Goal: Task Accomplishment & Management: Use online tool/utility

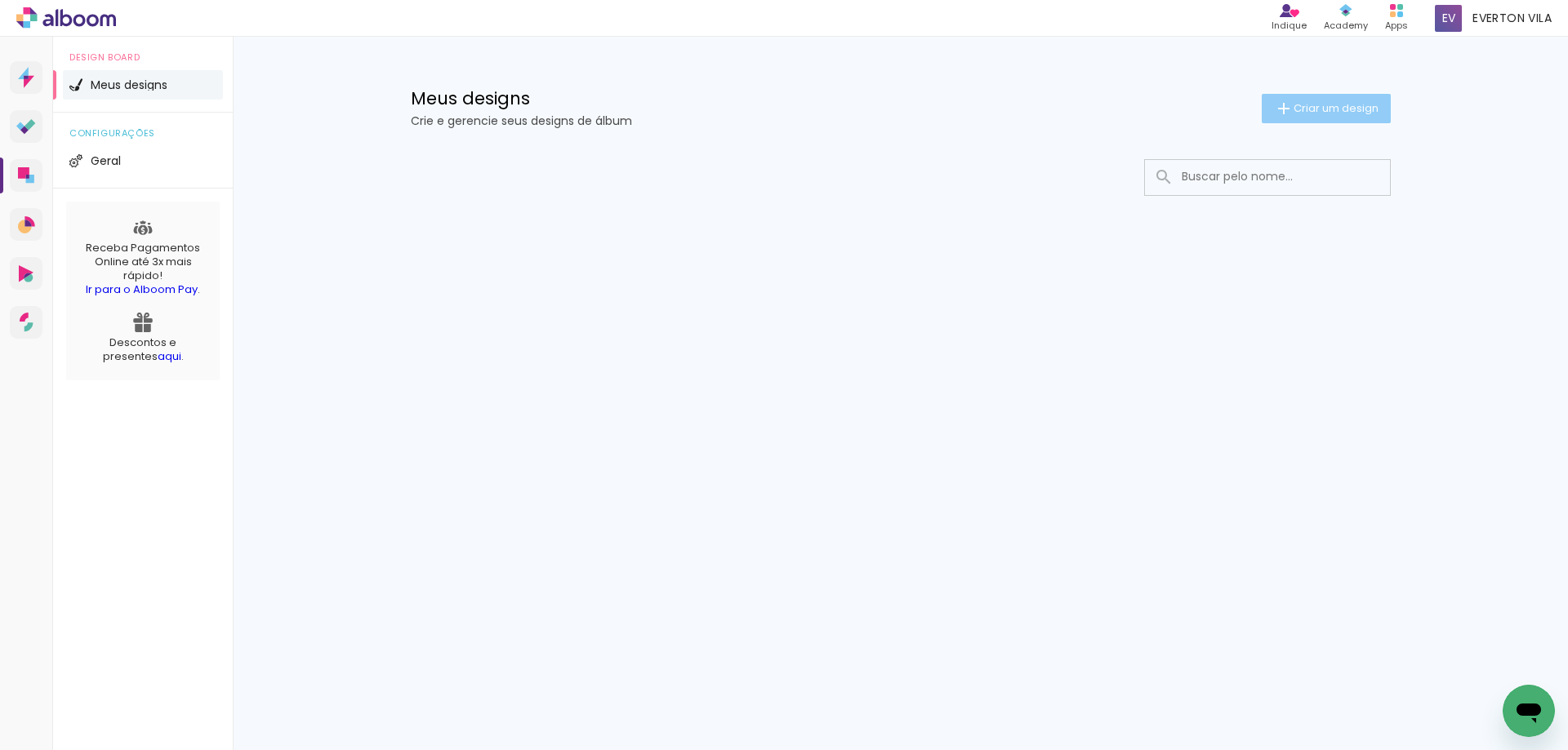
click at [1316, 95] on paper-button "Criar um design" at bounding box center [1326, 109] width 129 height 30
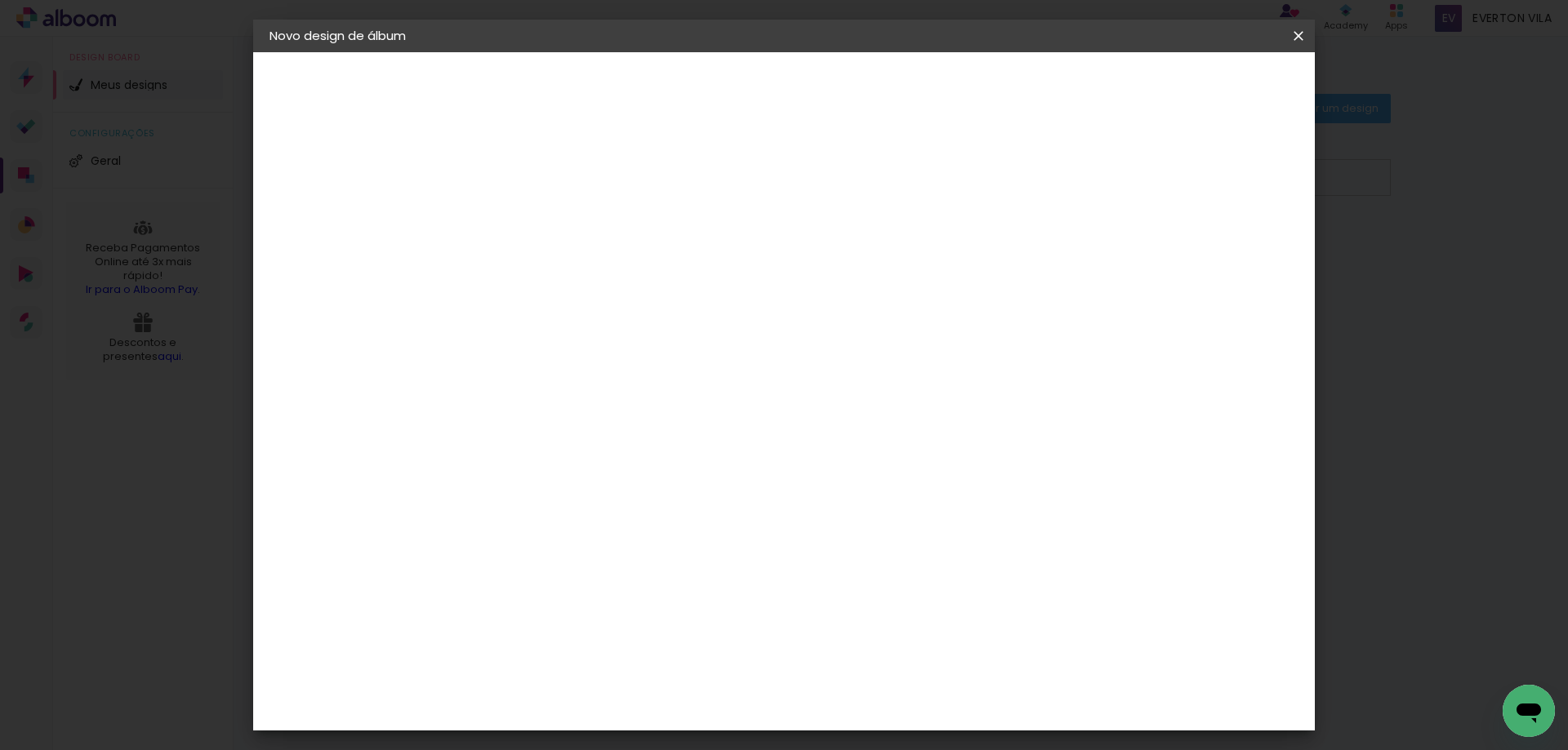
click at [536, 223] on input at bounding box center [536, 219] width 0 height 25
type input "Julia 3 aninhos"
type paper-input "Julia 3 aninhos"
click at [0, 0] on slot "Avançar" at bounding box center [0, 0] width 0 height 0
click at [0, 0] on slot "Tamanho Livre" at bounding box center [0, 0] width 0 height 0
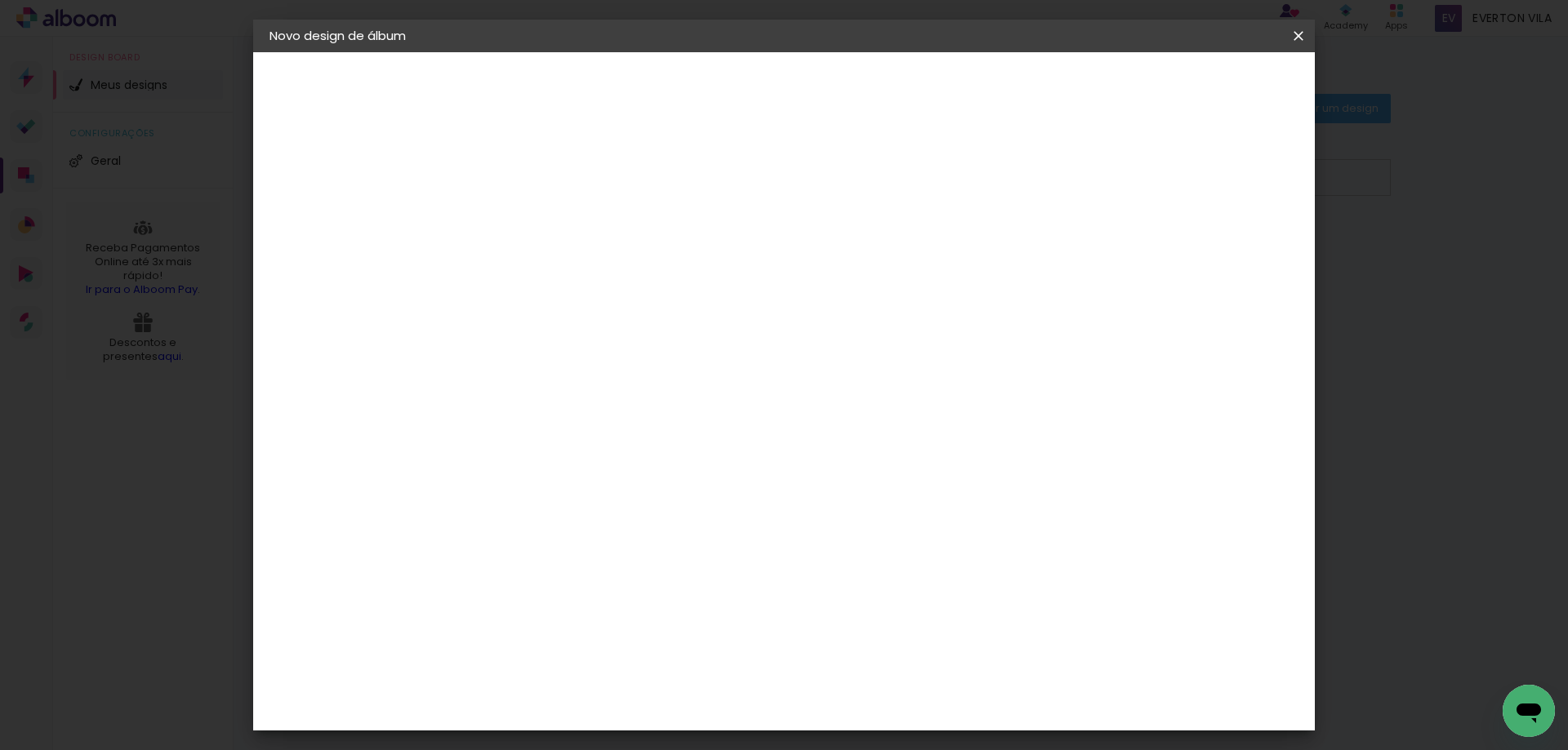
click at [843, 244] on paper-item "Tamanho Livre" at bounding box center [764, 248] width 157 height 36
click at [842, 77] on paper-button "Avançar" at bounding box center [801, 86] width 80 height 28
click at [559, 160] on div "mm Mostrar sangria" at bounding box center [849, 129] width 770 height 155
click at [575, 163] on div "mm Mostrar sangria" at bounding box center [849, 129] width 770 height 155
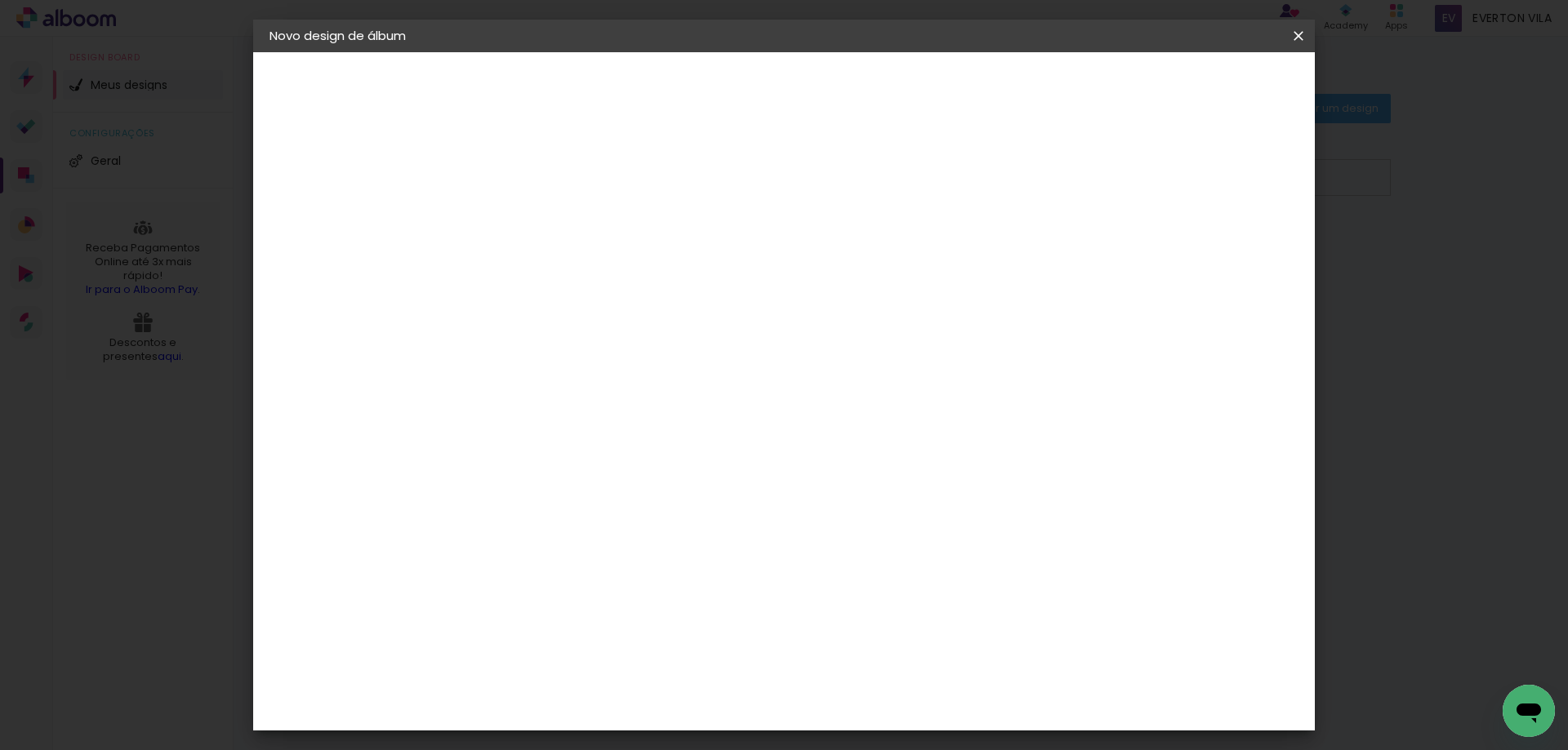
click at [541, 160] on div "mm Mostrar sangria" at bounding box center [849, 129] width 770 height 155
type input "3"
type paper-input "3"
click at [545, 183] on input "3" at bounding box center [526, 186] width 57 height 20
type input "4"
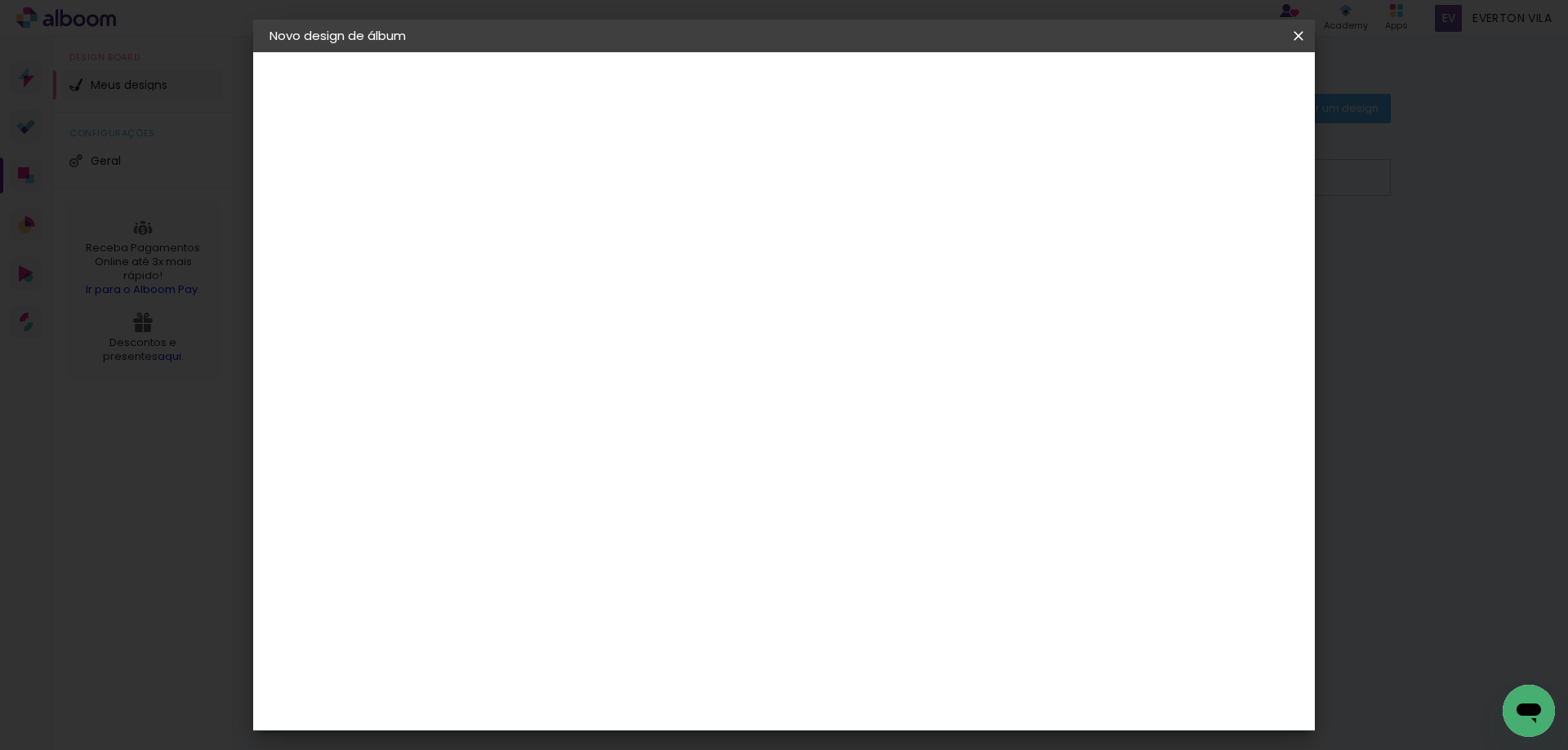
type paper-input "4"
click at [545, 183] on input "4" at bounding box center [526, 186] width 57 height 20
type input "5"
type paper-input "5"
click at [545, 183] on input "5" at bounding box center [526, 186] width 57 height 20
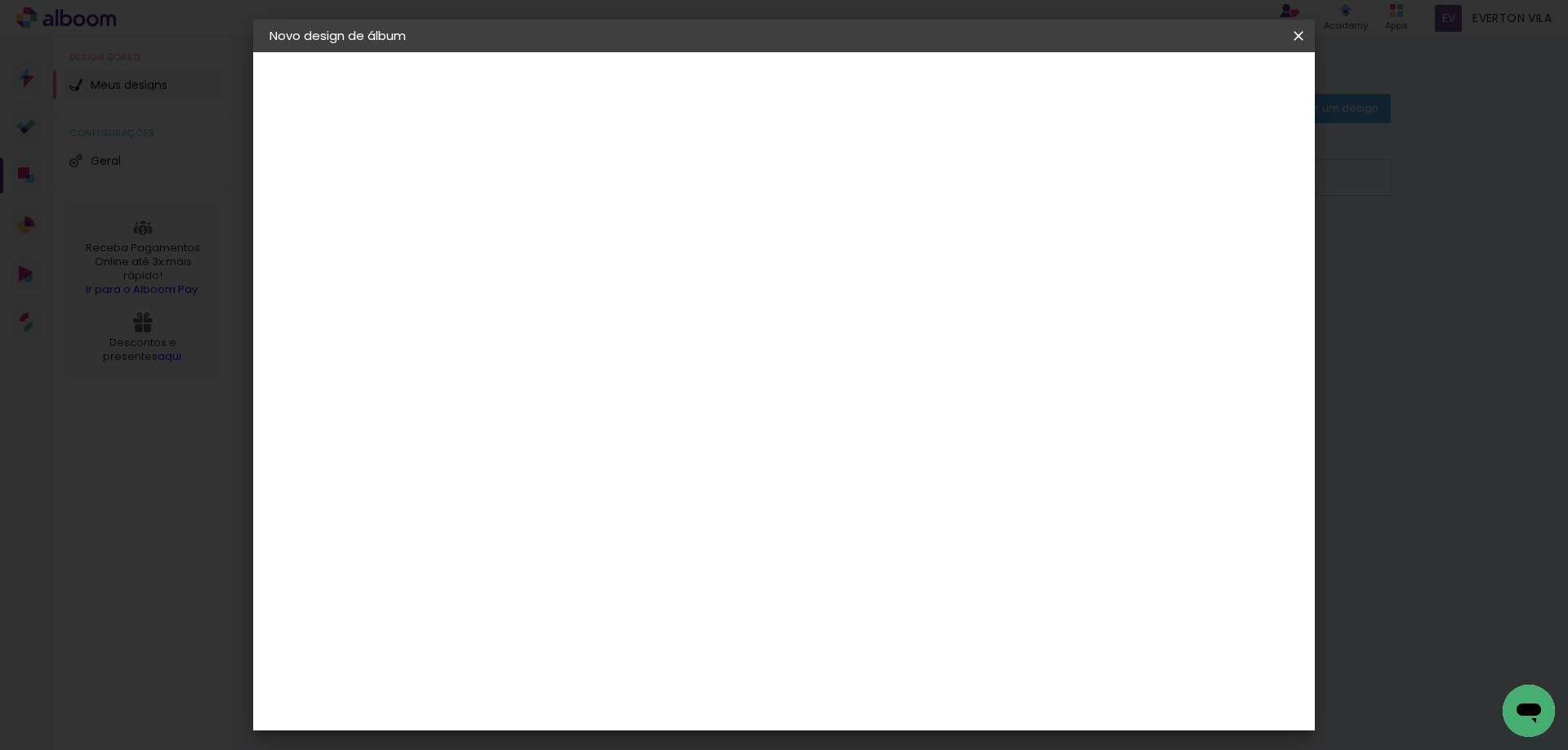
type input "6"
type paper-input "6"
click at [545, 183] on input "6" at bounding box center [526, 186] width 57 height 20
click at [1114, 184] on div at bounding box center [1106, 187] width 14 height 14
type paper-checkbox "on"
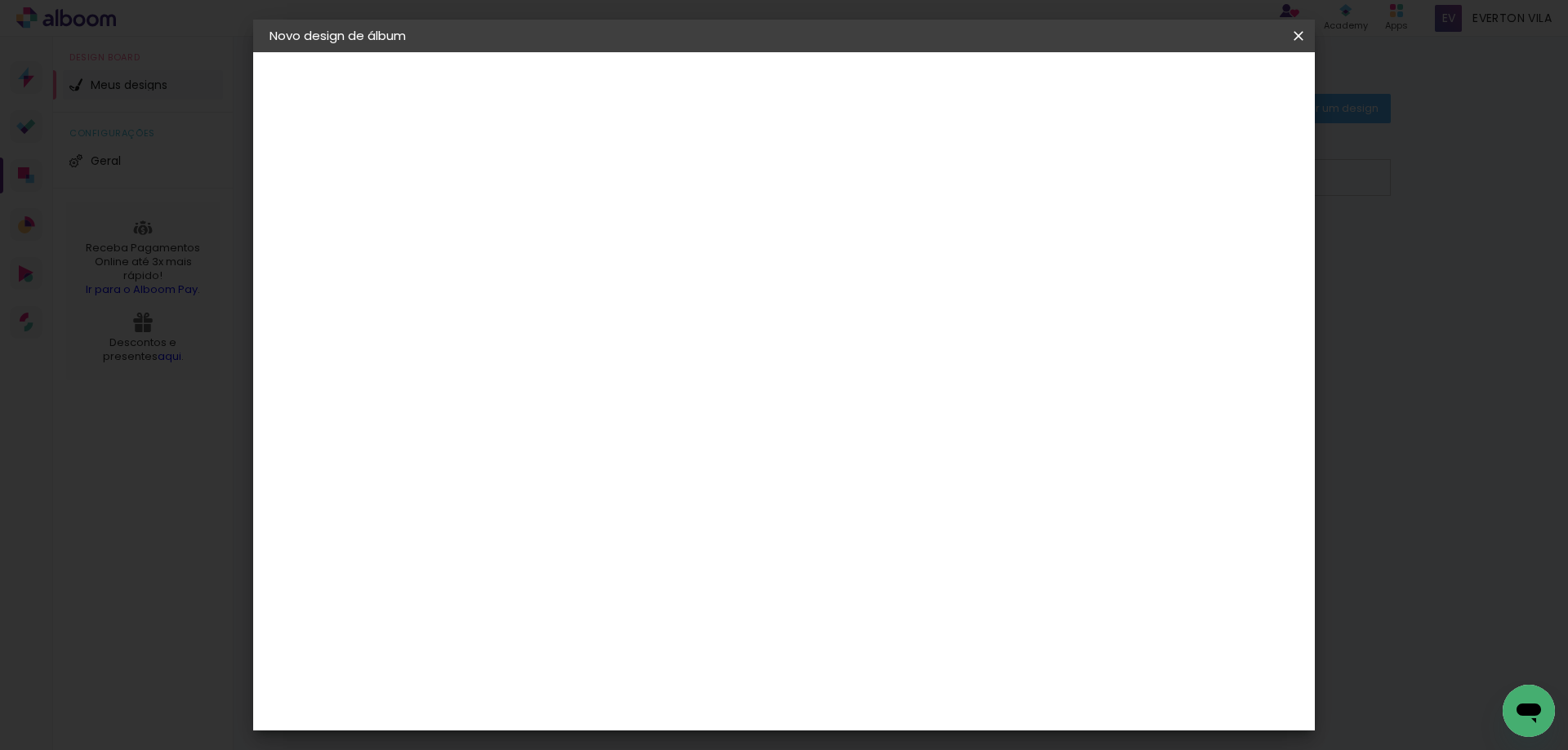
drag, startPoint x: 718, startPoint y: 253, endPoint x: 690, endPoint y: 258, distance: 28.4
click at [690, 258] on div "30 cm" at bounding box center [723, 255] width 320 height 40
drag, startPoint x: 731, startPoint y: 254, endPoint x: 694, endPoint y: 254, distance: 37.0
click at [694, 254] on div "30 cm" at bounding box center [723, 255] width 320 height 40
click at [721, 253] on span "30" at bounding box center [713, 254] width 27 height 24
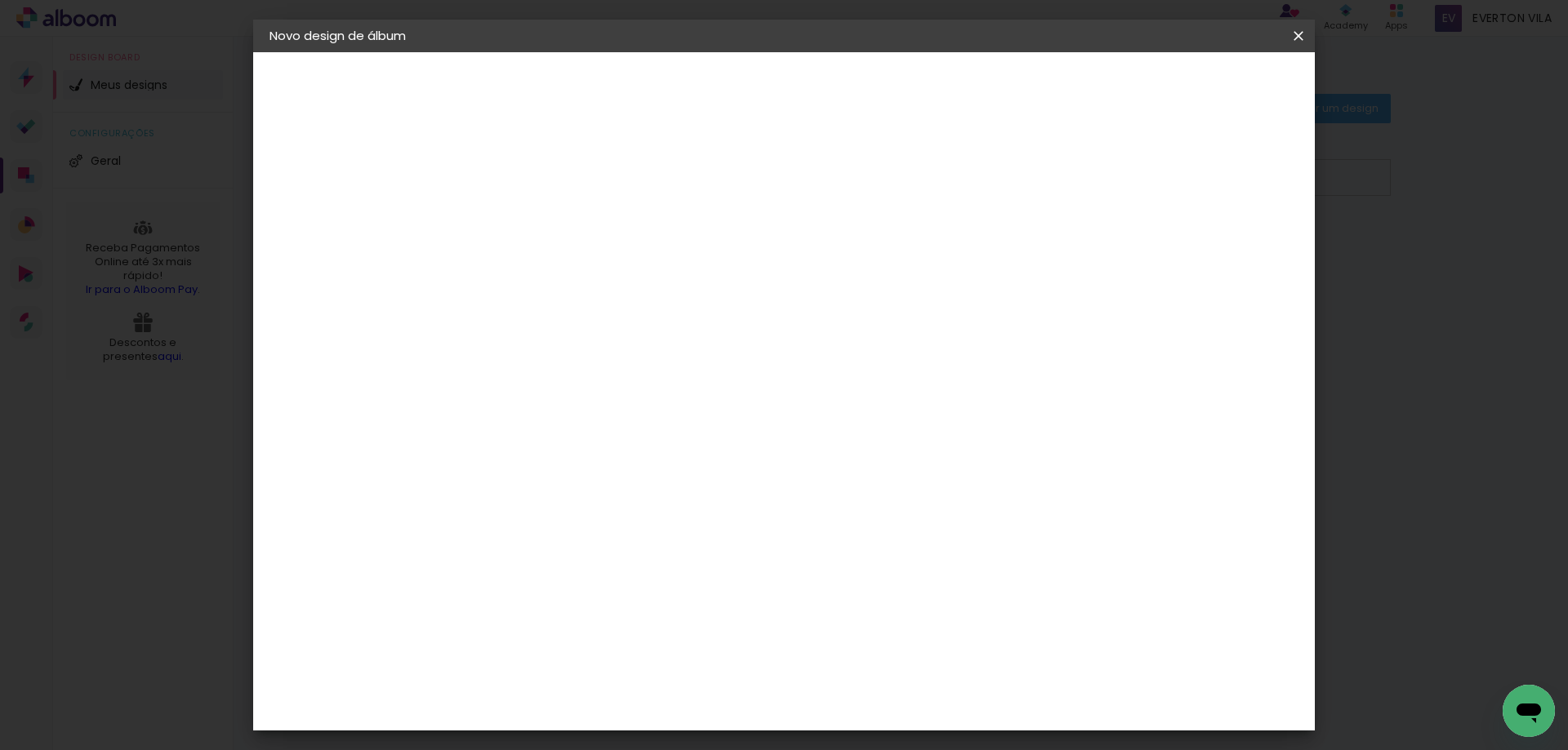
drag, startPoint x: 501, startPoint y: 464, endPoint x: 488, endPoint y: 462, distance: 13.2
click at [488, 462] on input "30" at bounding box center [485, 463] width 42 height 24
drag, startPoint x: 504, startPoint y: 465, endPoint x: 483, endPoint y: 469, distance: 21.4
click at [483, 469] on input "30" at bounding box center [485, 463] width 42 height 24
type input "25"
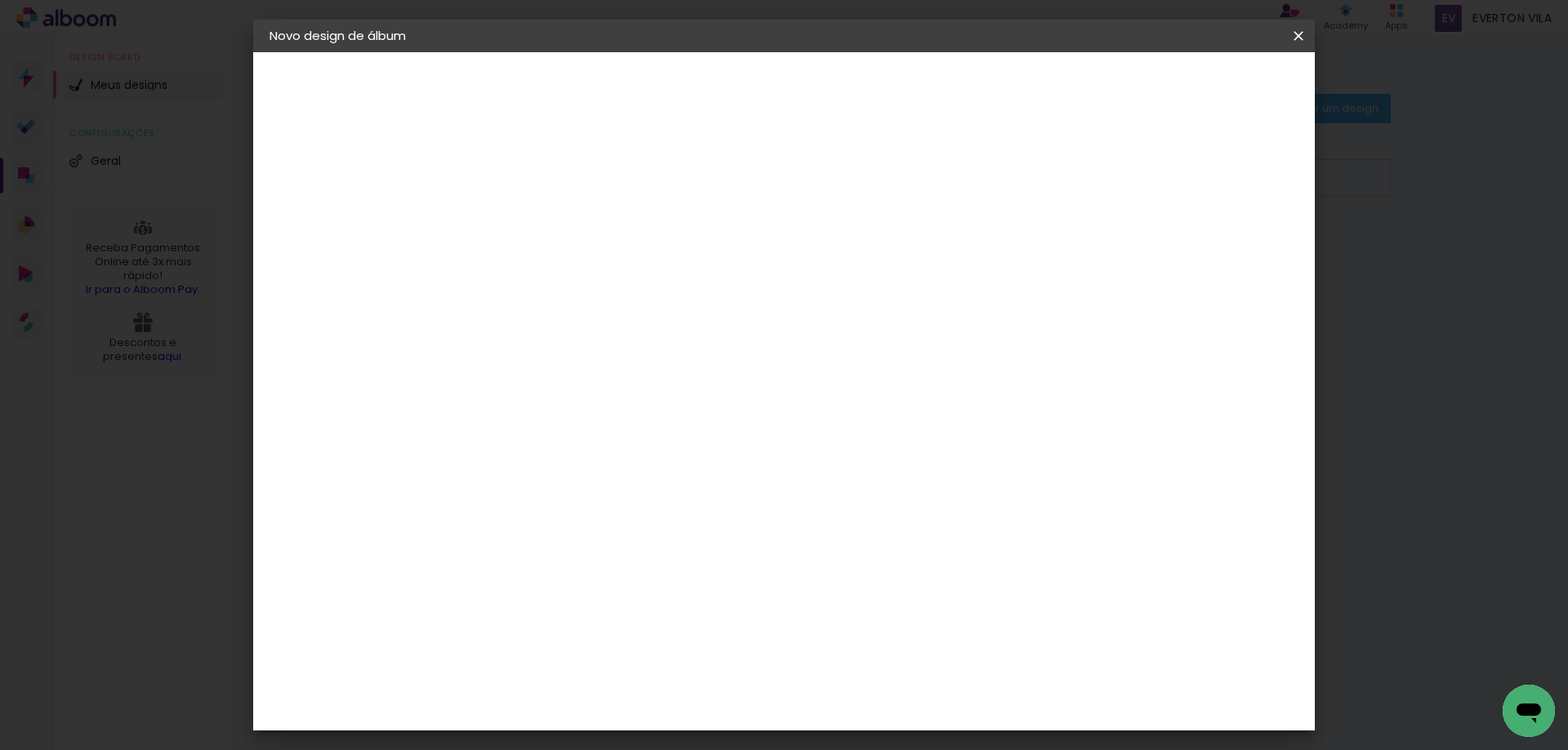
type paper-input "25"
drag, startPoint x: 892, startPoint y: 625, endPoint x: 867, endPoint y: 634, distance: 26.6
click at [867, 634] on input "60" at bounding box center [873, 626] width 42 height 24
type input "50"
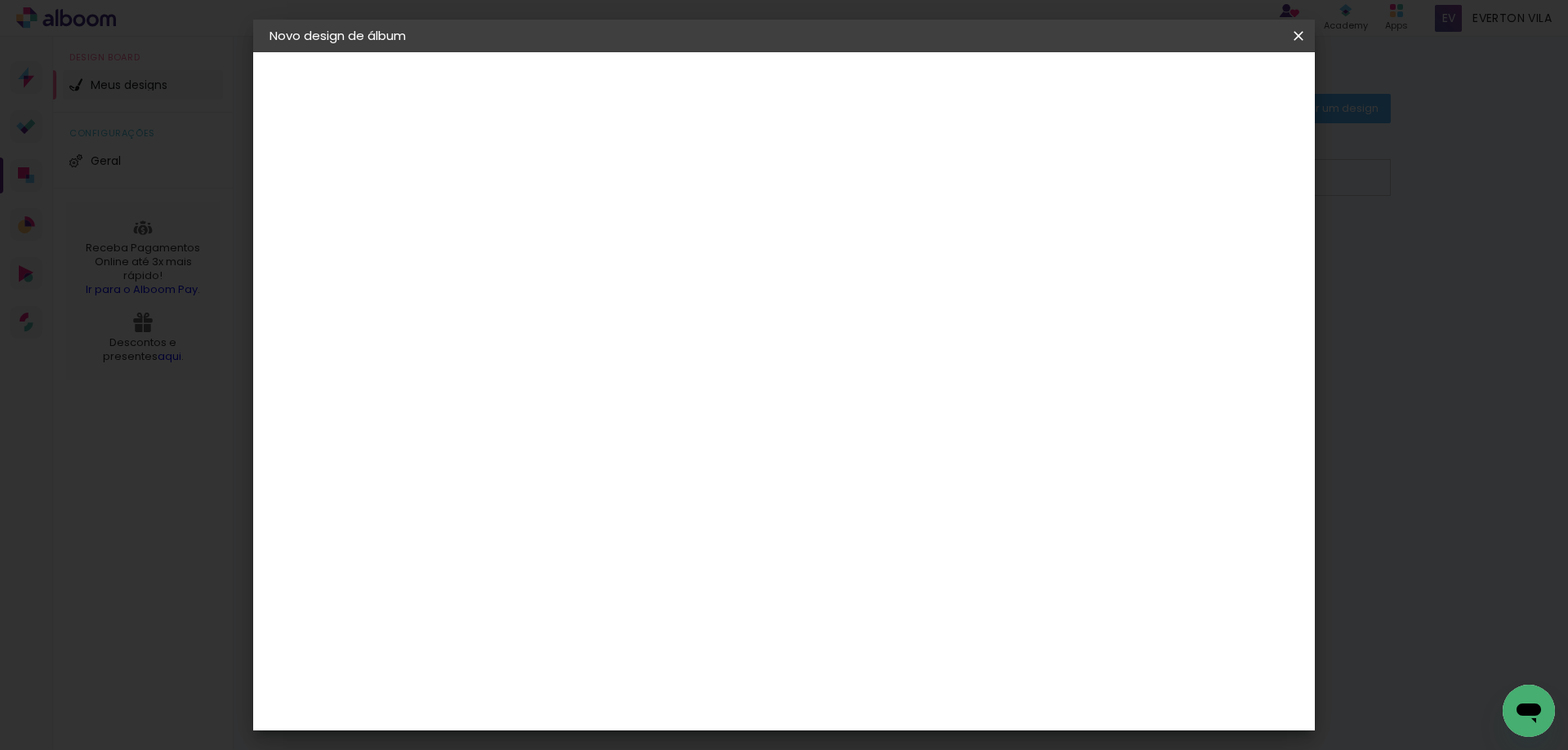
type paper-input "50"
click at [1194, 91] on span "Iniciar design" at bounding box center [1157, 86] width 74 height 12
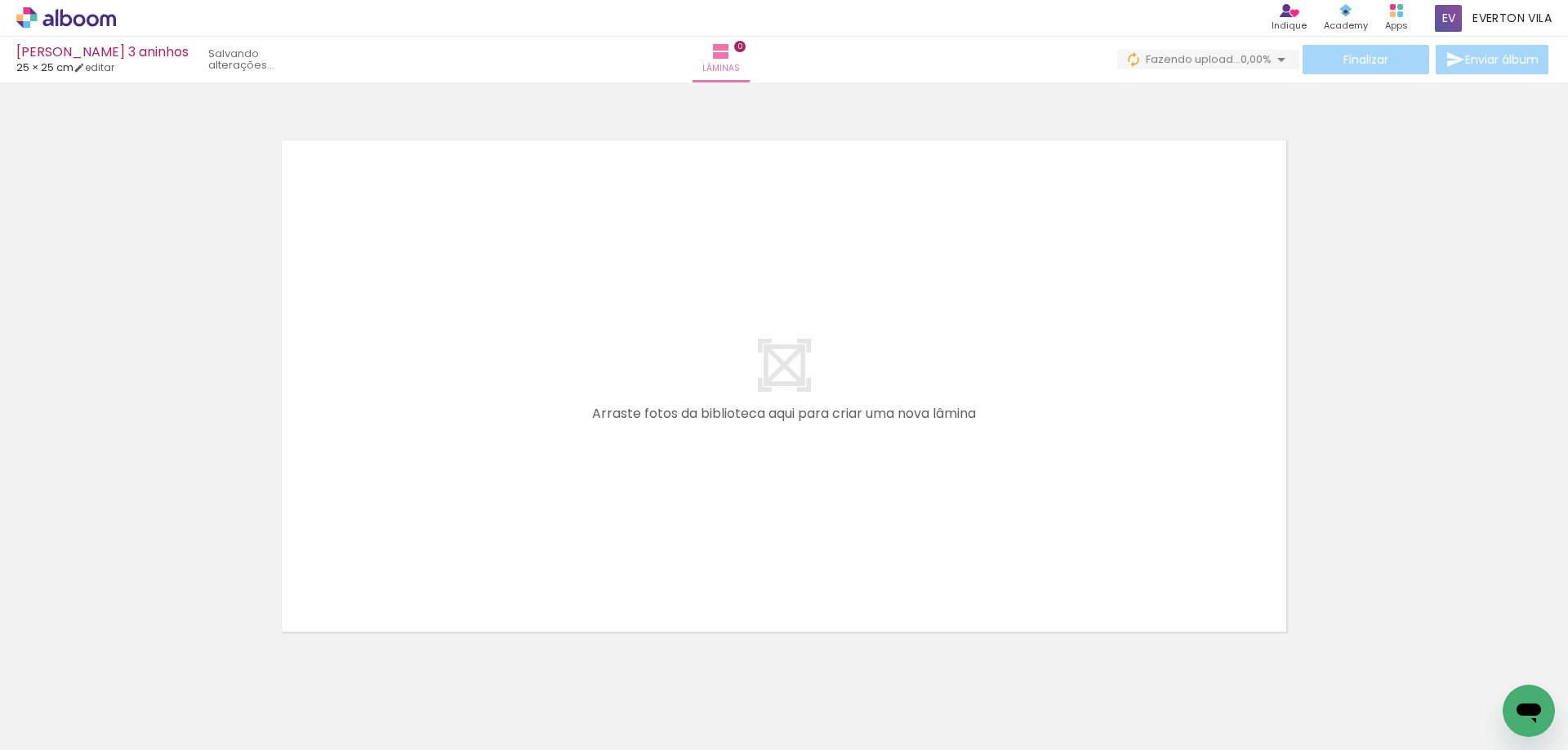
click at [134, 689] on iron-horizontal-list at bounding box center [117, 699] width 33 height 102
click at [372, 695] on div at bounding box center [346, 695] width 54 height 81
click at [152, 682] on div at bounding box center [163, 695] width 54 height 81
click at [163, 686] on div at bounding box center [163, 695] width 54 height 81
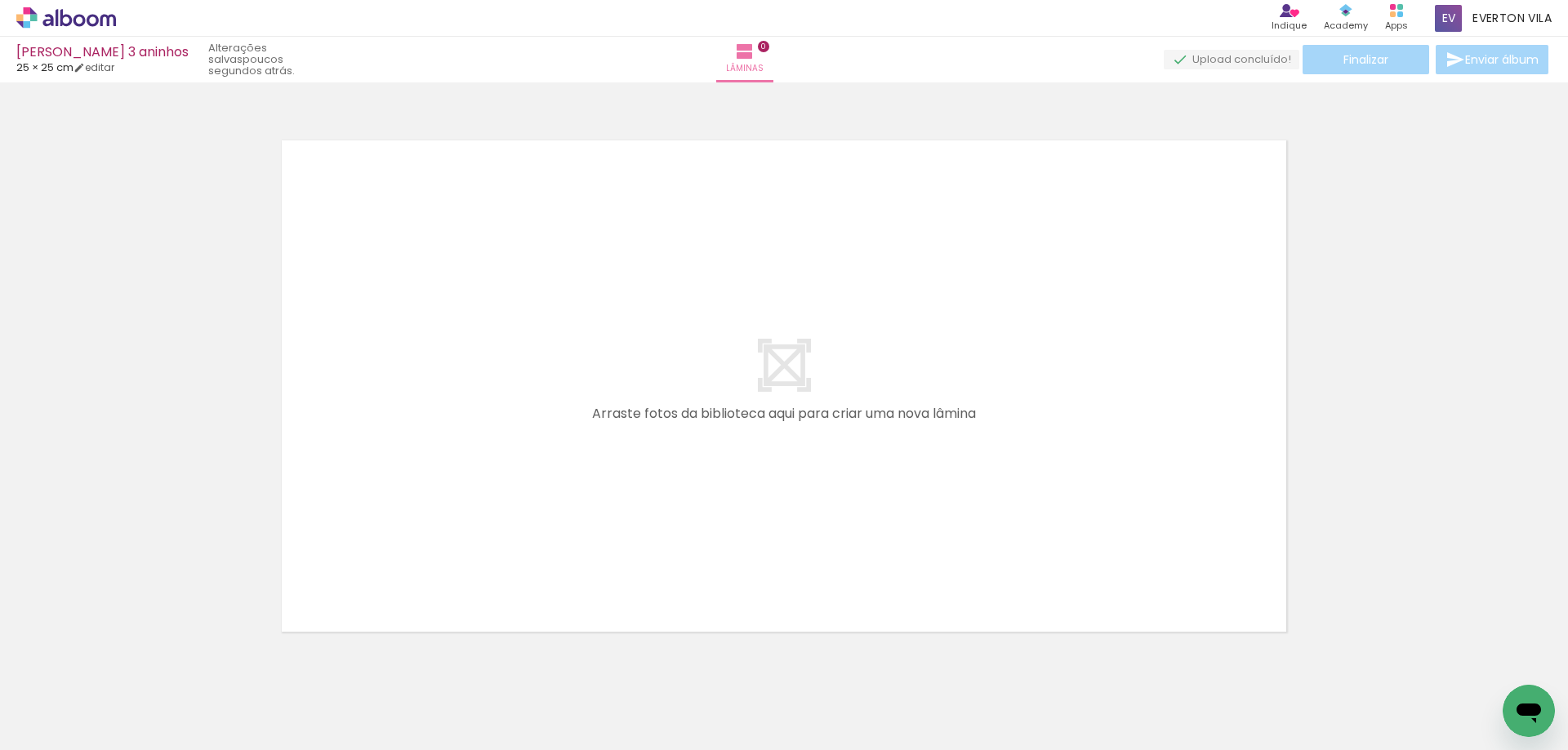
click at [134, 690] on iron-horizontal-list at bounding box center [117, 699] width 33 height 102
drag, startPoint x: 628, startPoint y: 705, endPoint x: 637, endPoint y: 606, distance: 99.4
click at [637, 606] on quentale-workspace at bounding box center [784, 375] width 1568 height 750
click at [1262, 56] on span "83,33%" at bounding box center [1252, 60] width 37 height 15
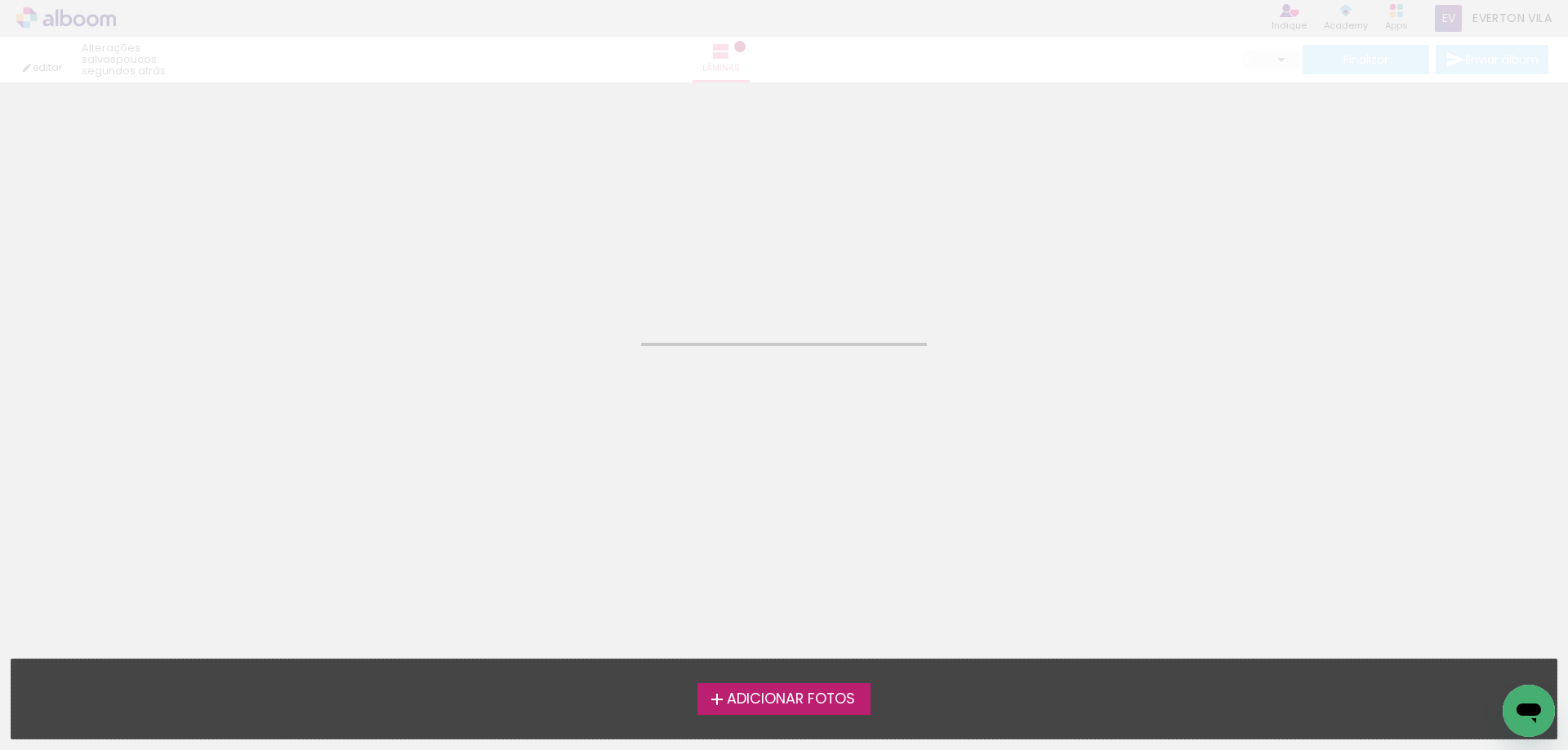
click at [688, 444] on neon-animated-pages "Confirmar Cancelar" at bounding box center [784, 416] width 1568 height 667
click at [781, 704] on span "Adicionar Fotos" at bounding box center [790, 699] width 128 height 14
click at [0, 0] on input "file" at bounding box center [0, 0] width 0 height 0
click at [792, 696] on span "Adicionar Fotos" at bounding box center [790, 699] width 128 height 14
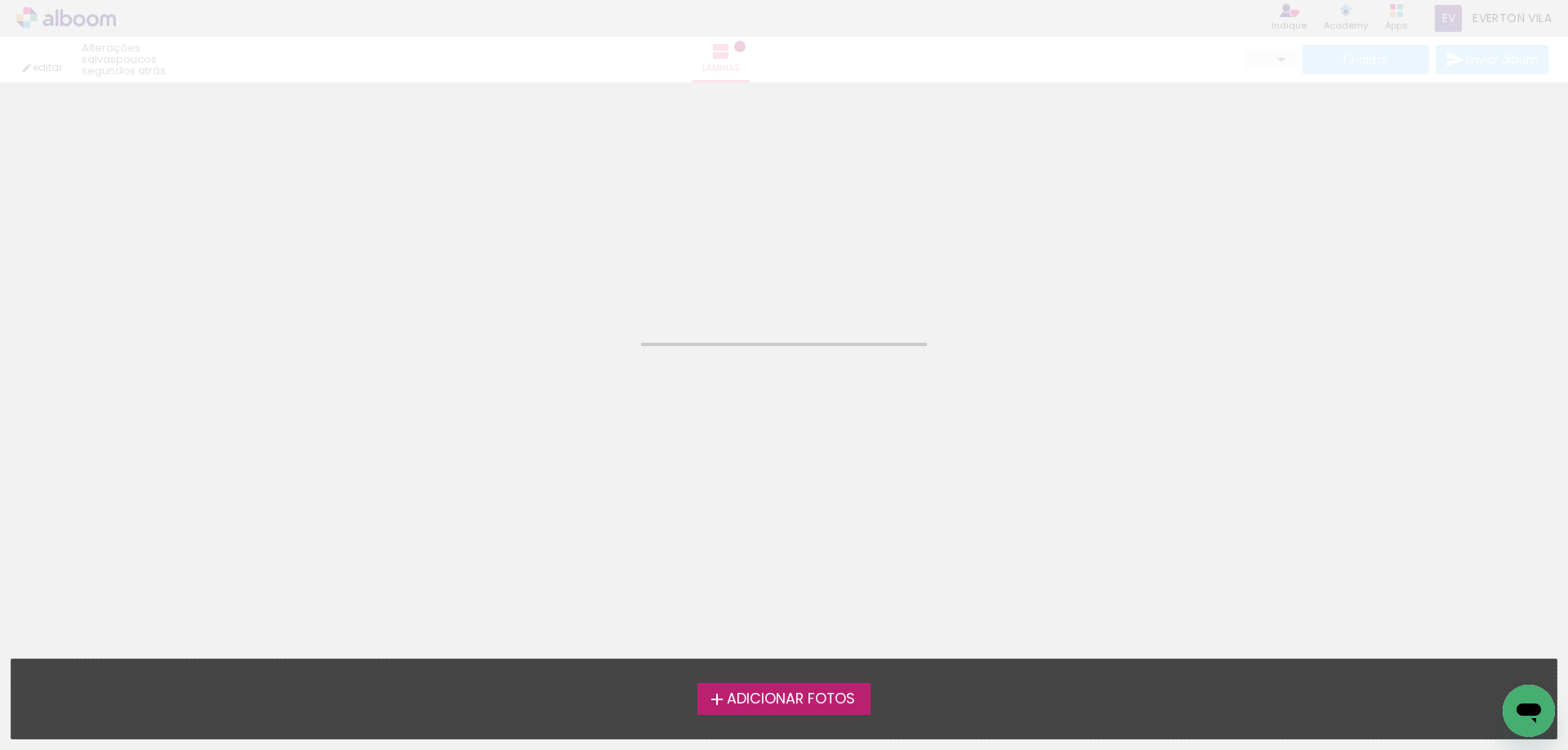
click at [0, 0] on input "file" at bounding box center [0, 0] width 0 height 0
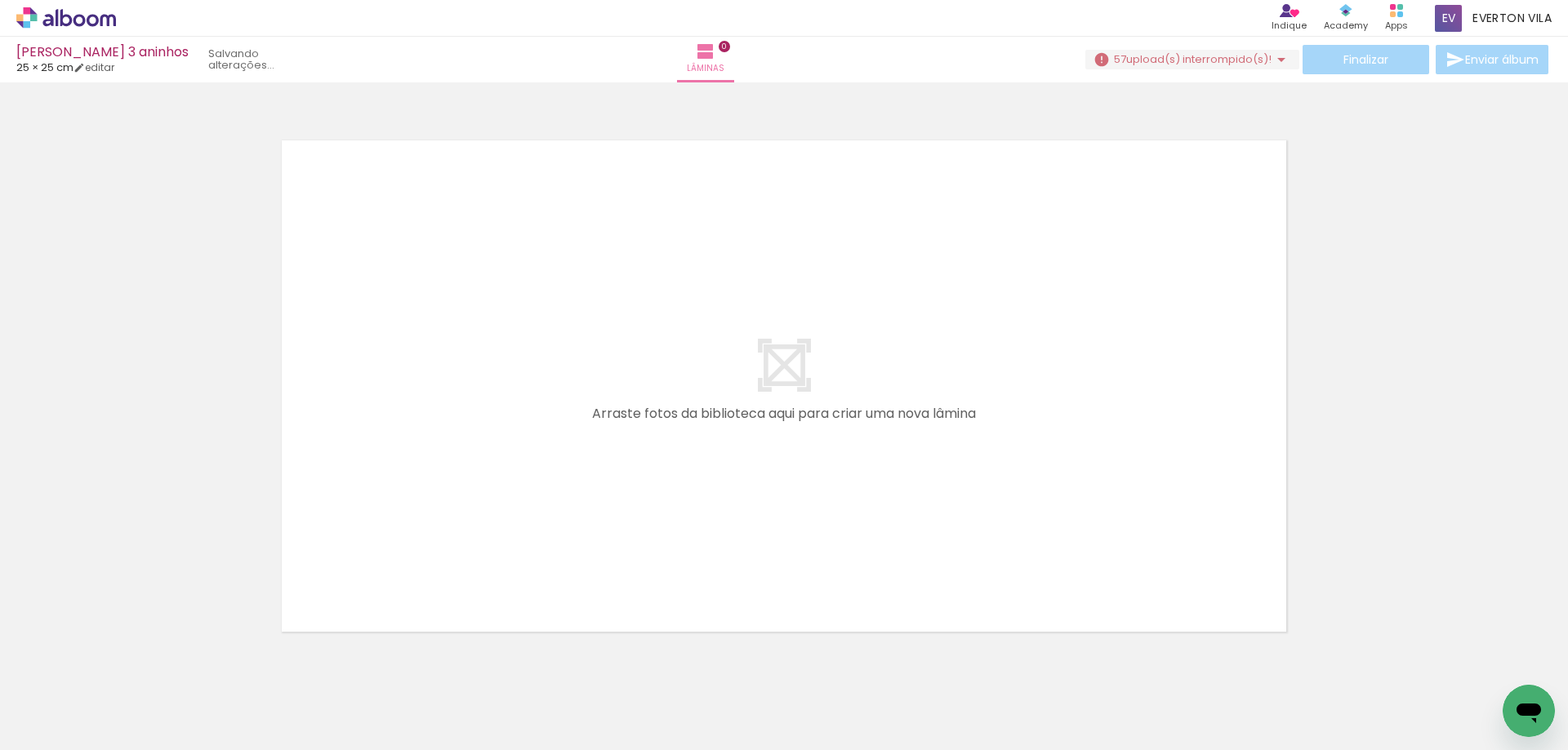
click at [689, 697] on div at bounding box center [712, 695] width 81 height 81
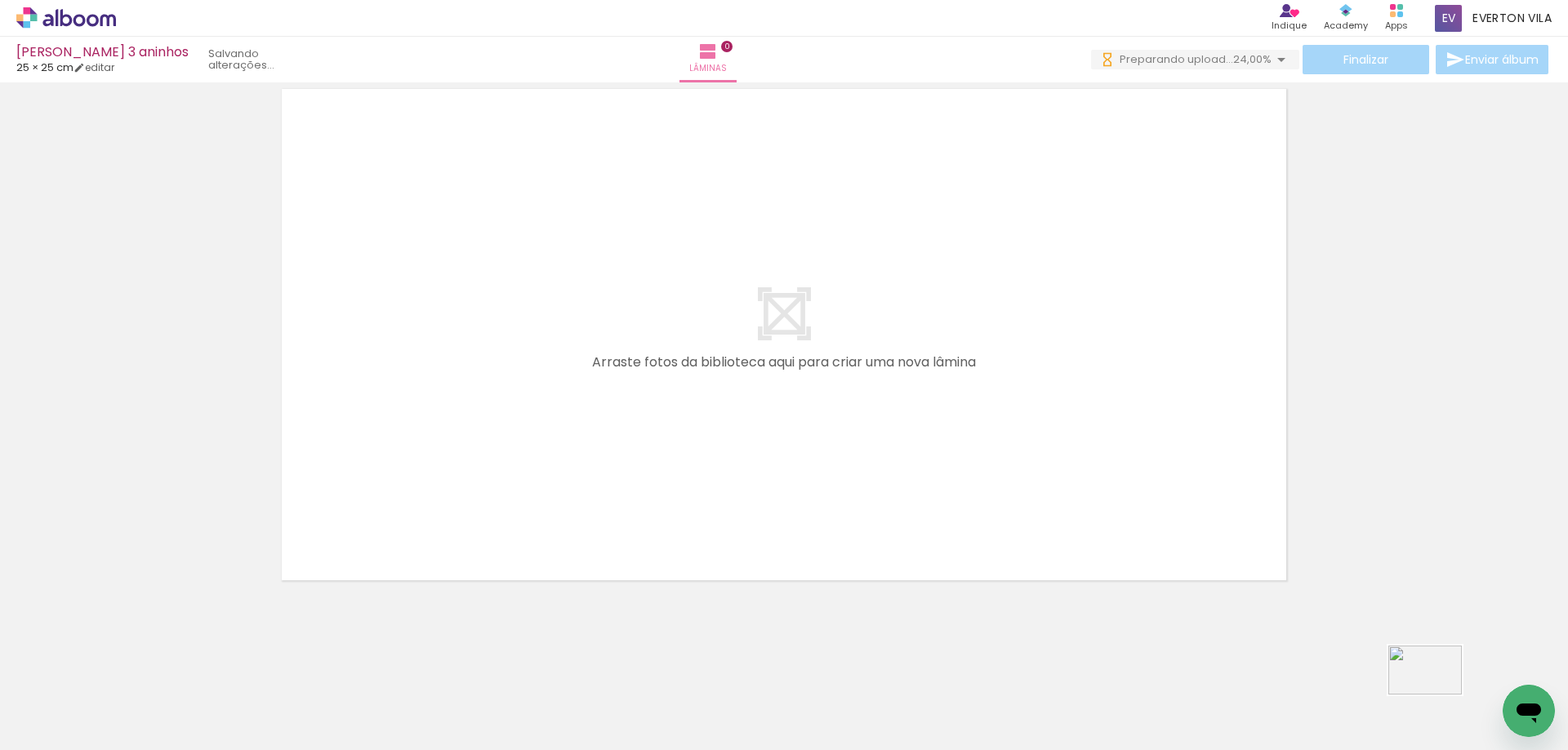
drag, startPoint x: 1424, startPoint y: 654, endPoint x: 1437, endPoint y: 694, distance: 42.1
click at [1437, 694] on quentale-thumb at bounding box center [1443, 695] width 91 height 94
drag, startPoint x: 768, startPoint y: 649, endPoint x: 783, endPoint y: 701, distance: 54.1
click at [783, 701] on quentale-thumb at bounding box center [803, 695] width 91 height 94
click at [89, 617] on quentale-workspace at bounding box center [784, 375] width 1568 height 750
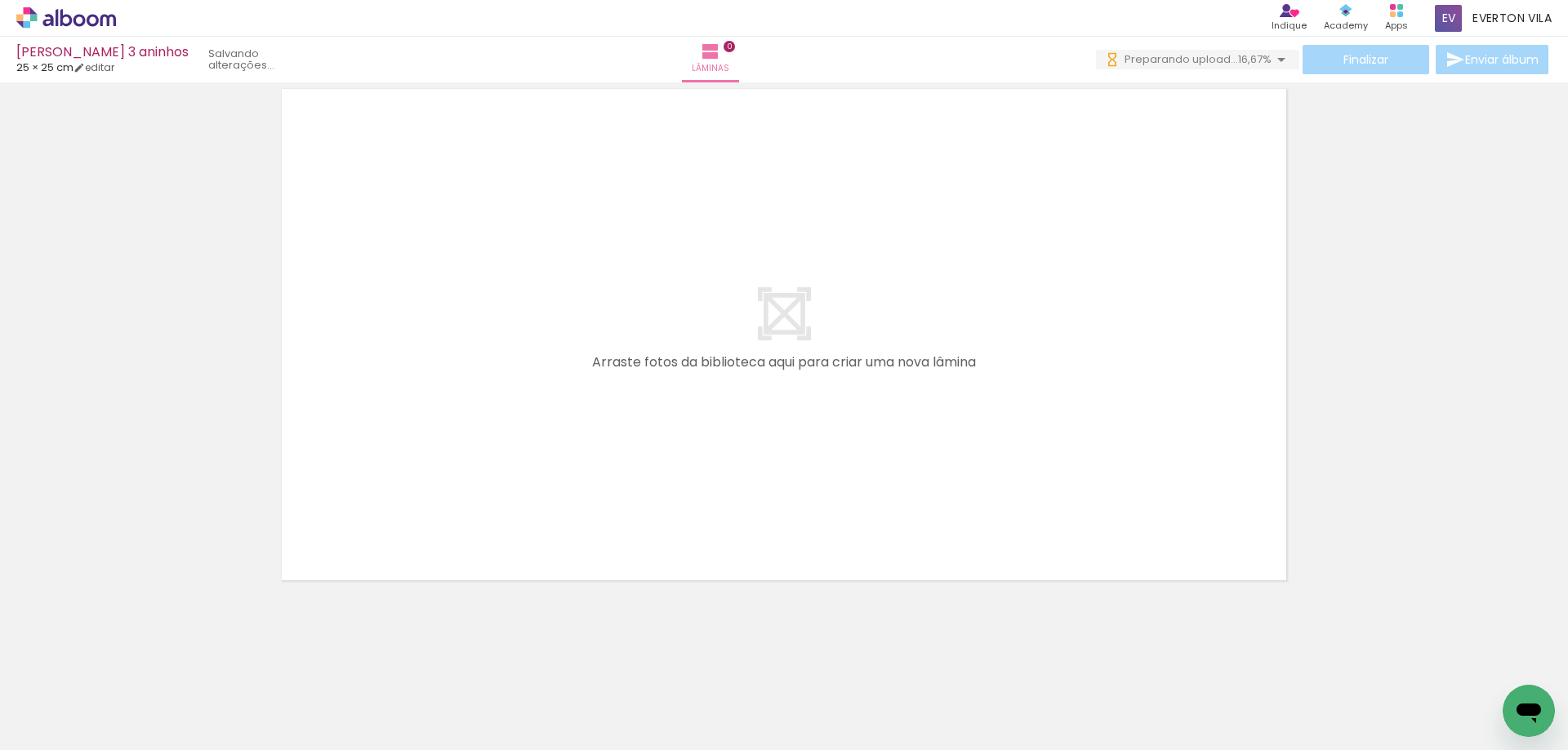
drag, startPoint x: 102, startPoint y: 688, endPoint x: 110, endPoint y: 662, distance: 27.2
click at [0, 662] on div "Biblioteca 63 fotos Todas as fotos Não utilizadas Adicionar Fotos" at bounding box center [0, 699] width 0 height 102
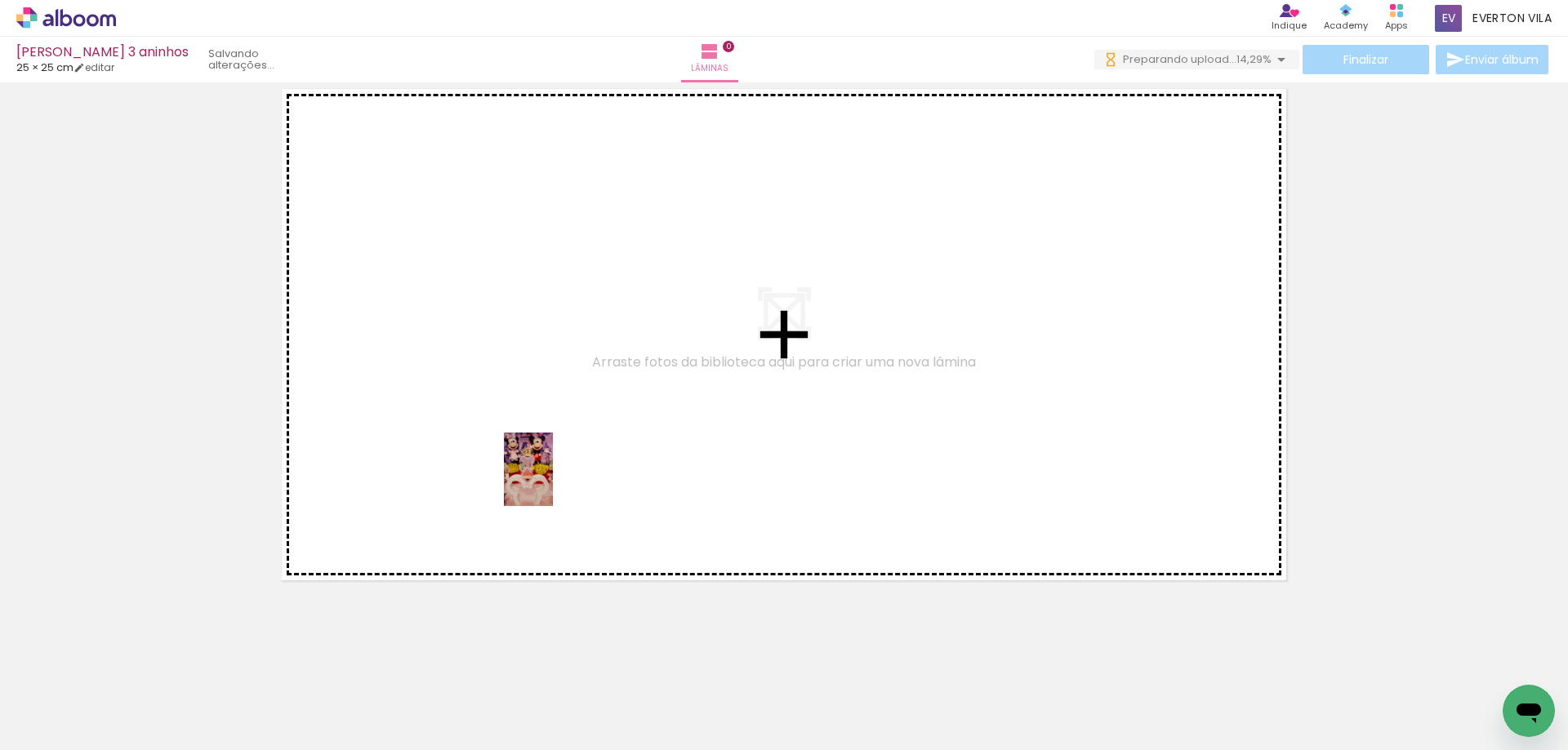
drag, startPoint x: 453, startPoint y: 700, endPoint x: 580, endPoint y: 553, distance: 194.3
click at [570, 453] on quentale-workspace at bounding box center [784, 375] width 1568 height 750
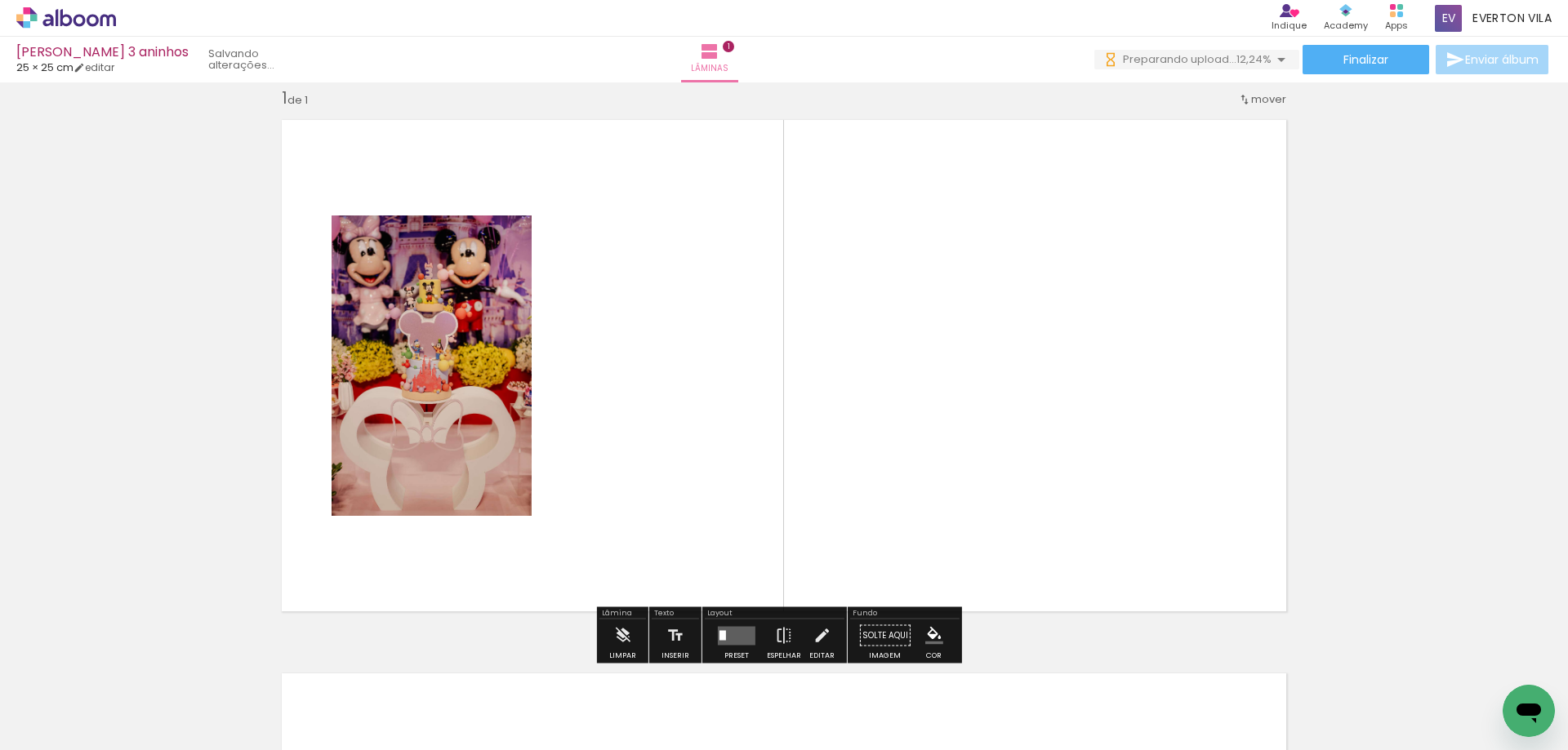
drag, startPoint x: 655, startPoint y: 617, endPoint x: 717, endPoint y: 616, distance: 62.0
click at [717, 616] on div "Lâmina Limpar Texto Inserir Layout Preset Espelhar Editar Fundo Solte aqui Imag…" at bounding box center [779, 635] width 366 height 57
drag, startPoint x: 535, startPoint y: 647, endPoint x: 561, endPoint y: 625, distance: 34.1
click at [561, 625] on div "Inserir lâmina 1 de 1" at bounding box center [784, 621] width 1568 height 1107
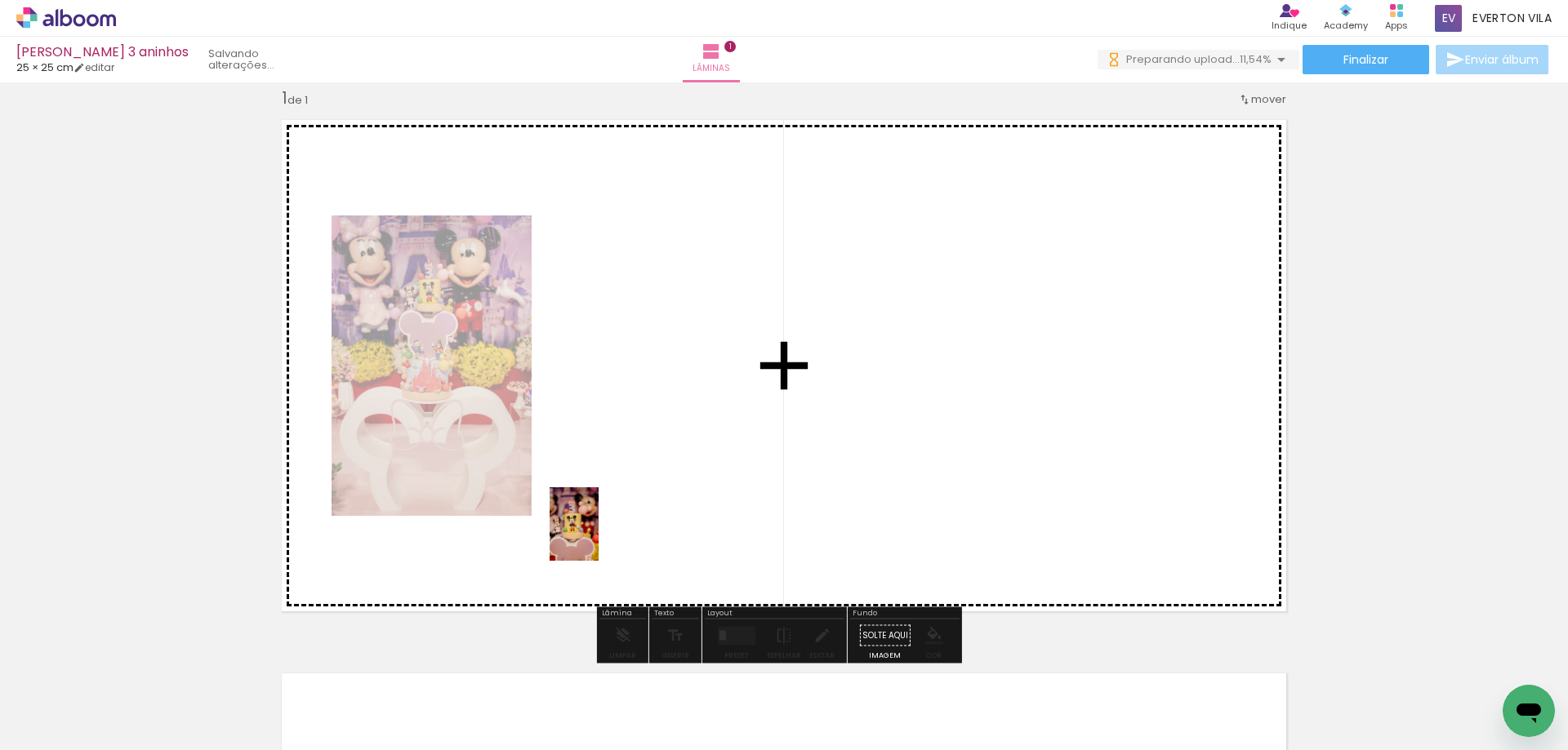
drag, startPoint x: 540, startPoint y: 699, endPoint x: 599, endPoint y: 536, distance: 173.3
click at [599, 536] on quentale-workspace at bounding box center [784, 375] width 1568 height 750
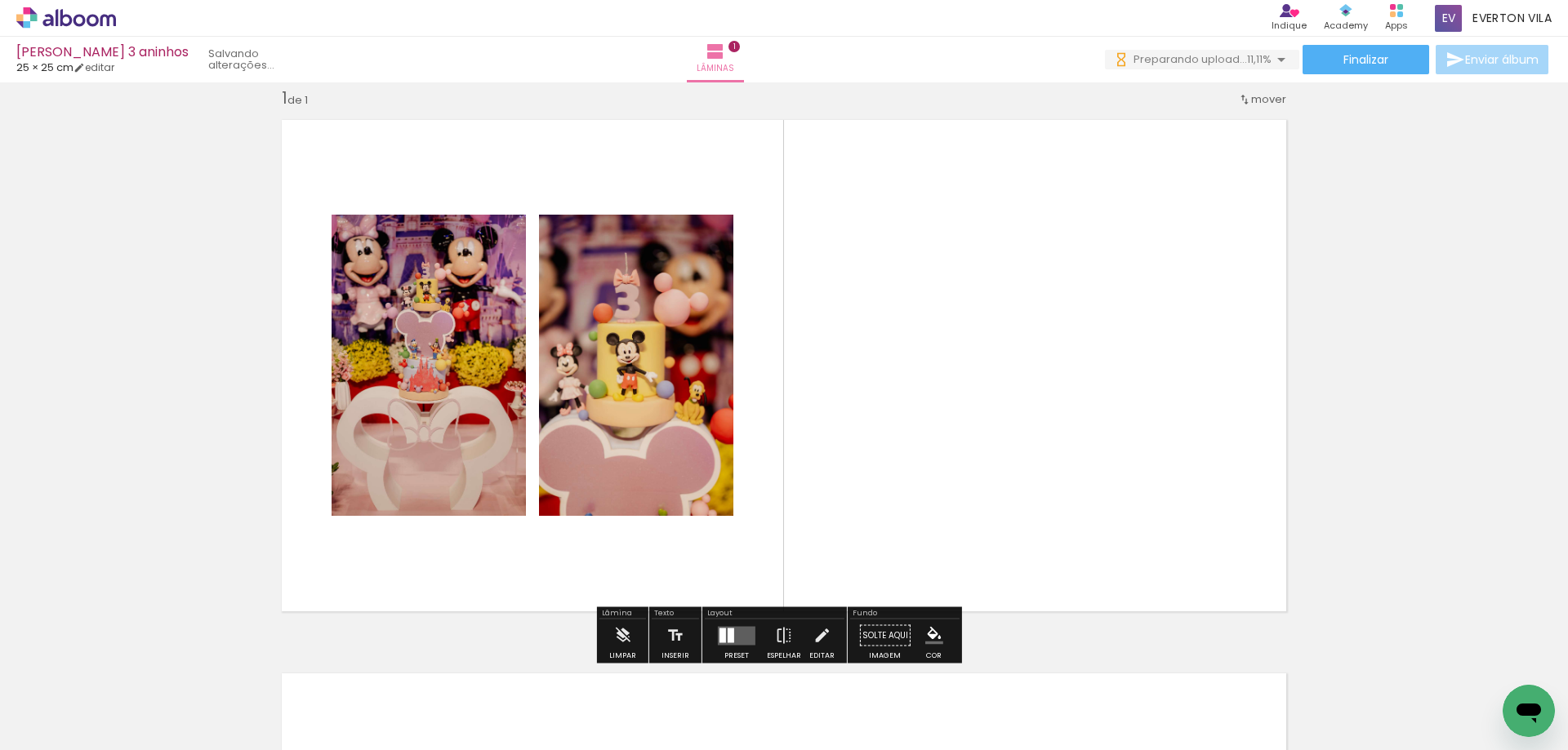
click at [630, 710] on div at bounding box center [621, 695] width 54 height 81
click at [630, 709] on div at bounding box center [621, 695] width 54 height 81
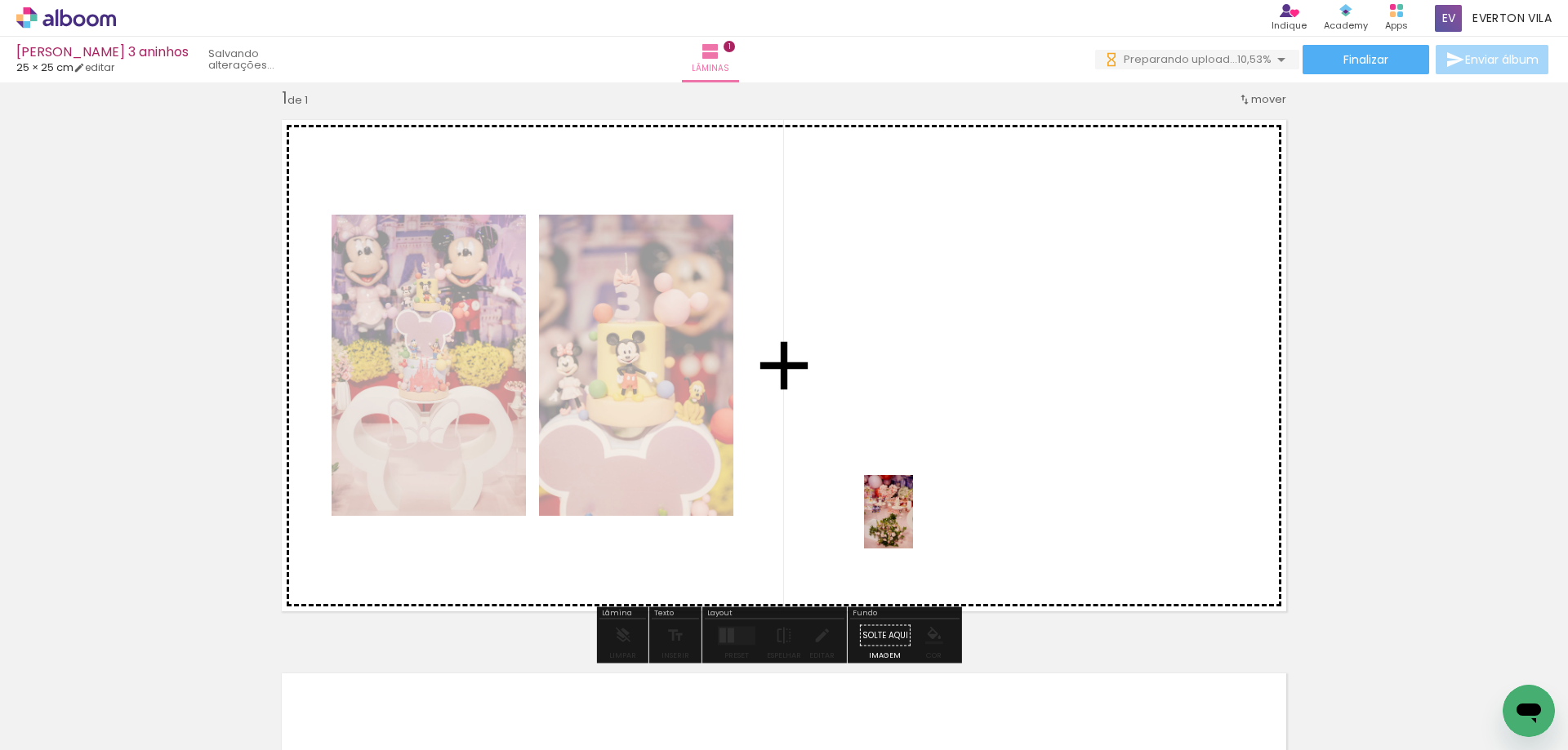
drag, startPoint x: 623, startPoint y: 698, endPoint x: 808, endPoint y: 676, distance: 186.3
click at [916, 521] on quentale-workspace at bounding box center [784, 375] width 1568 height 750
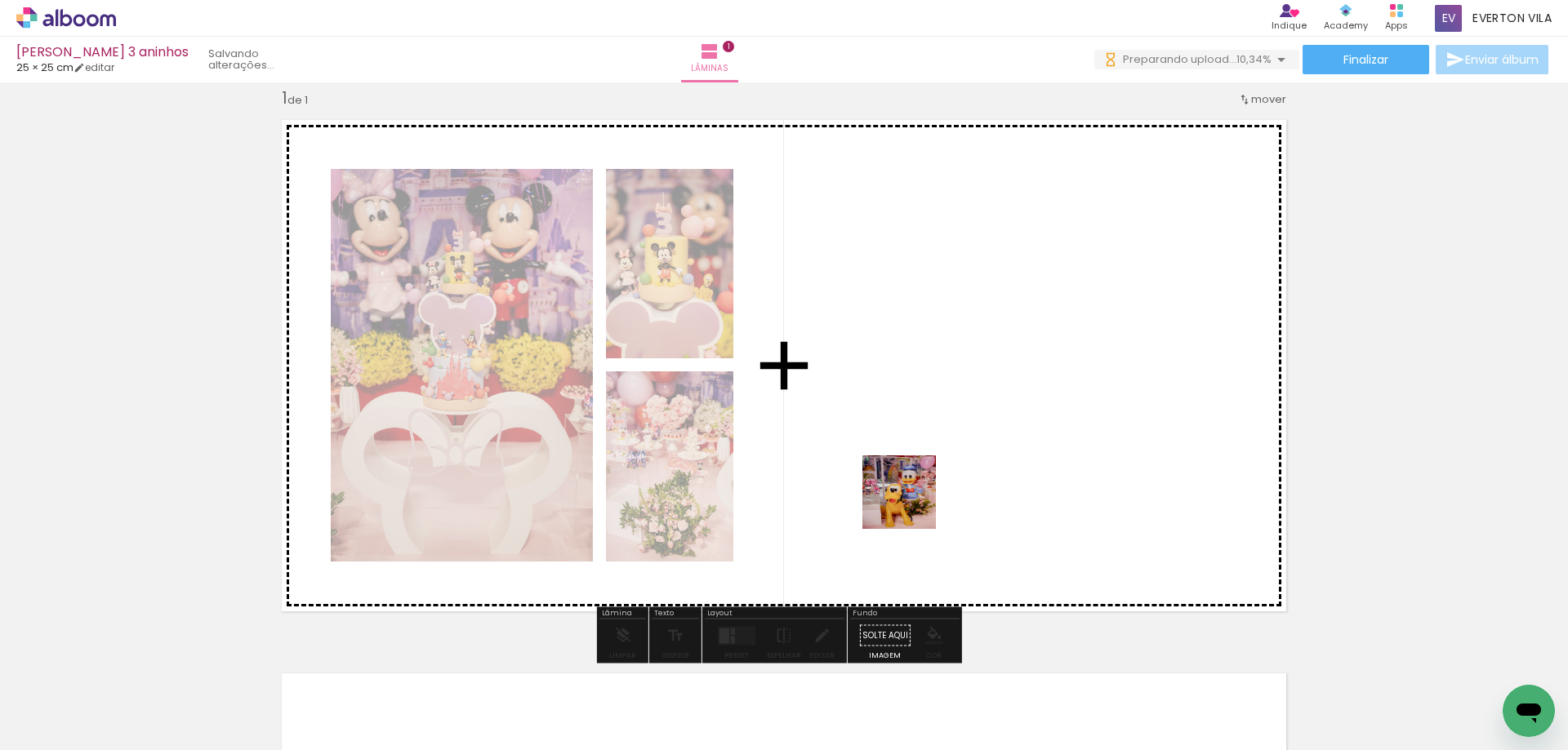
drag, startPoint x: 732, startPoint y: 700, endPoint x: 912, endPoint y: 503, distance: 266.9
click at [912, 503] on quentale-workspace at bounding box center [784, 375] width 1568 height 750
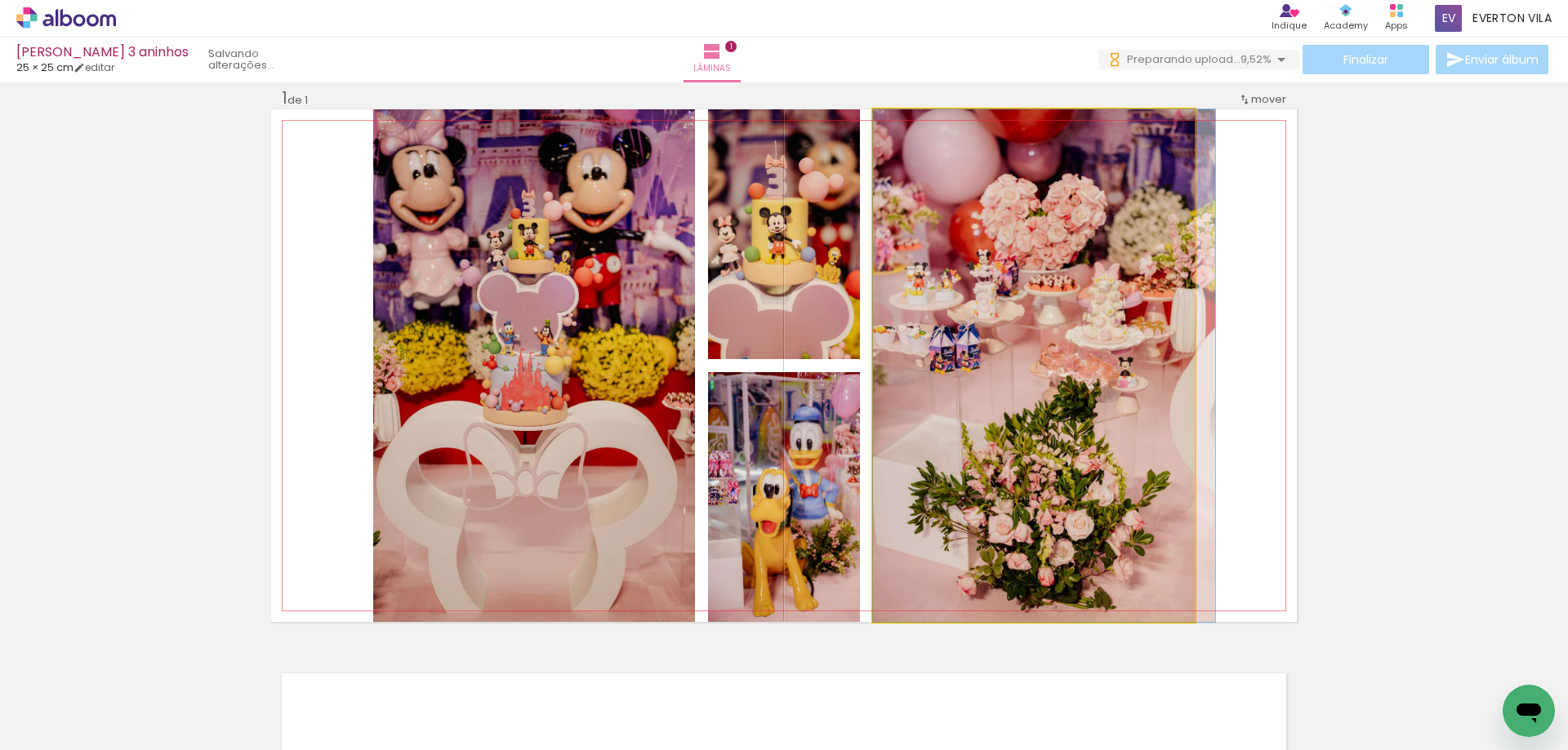
drag, startPoint x: 976, startPoint y: 324, endPoint x: 1001, endPoint y: 324, distance: 25.0
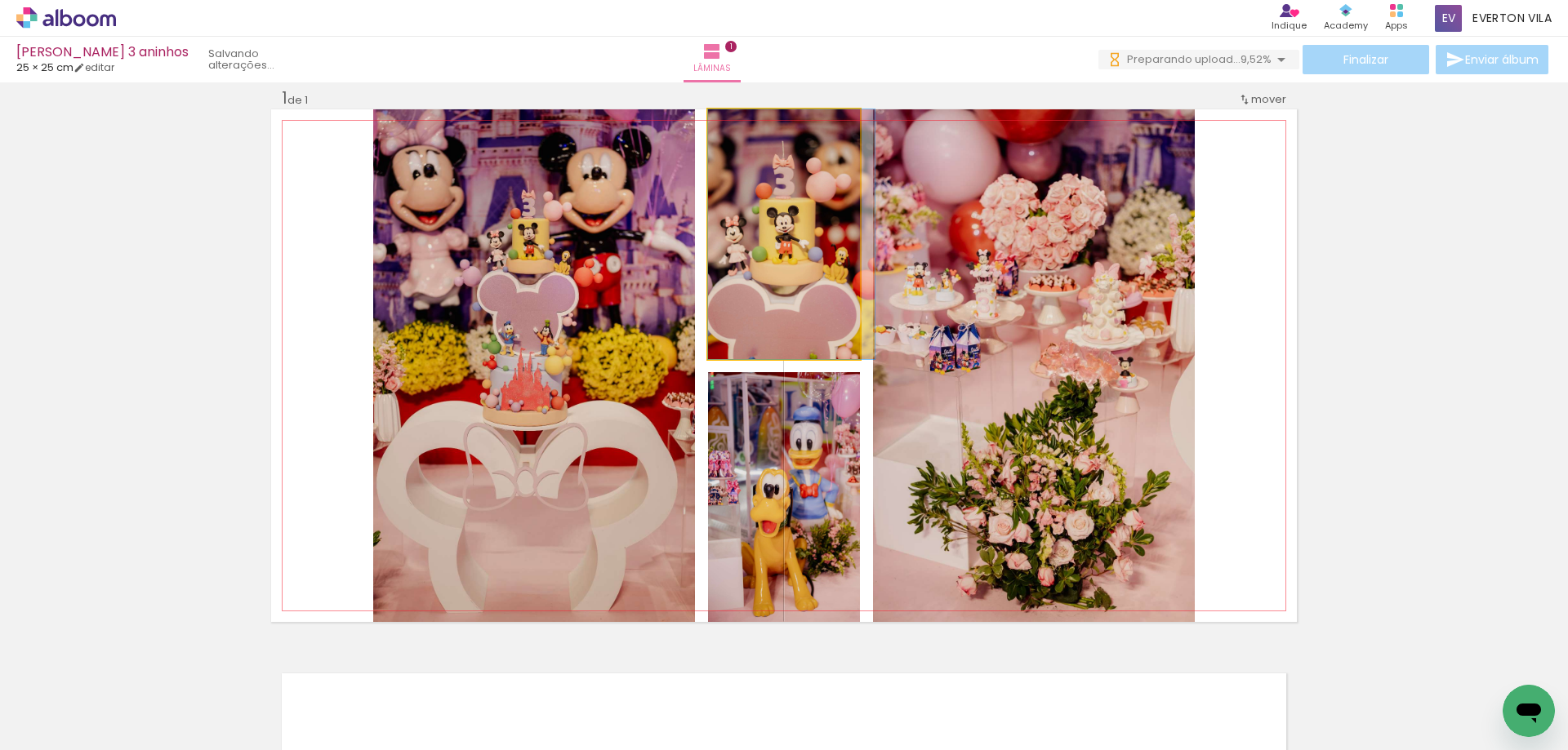
drag, startPoint x: 796, startPoint y: 318, endPoint x: 843, endPoint y: 294, distance: 52.8
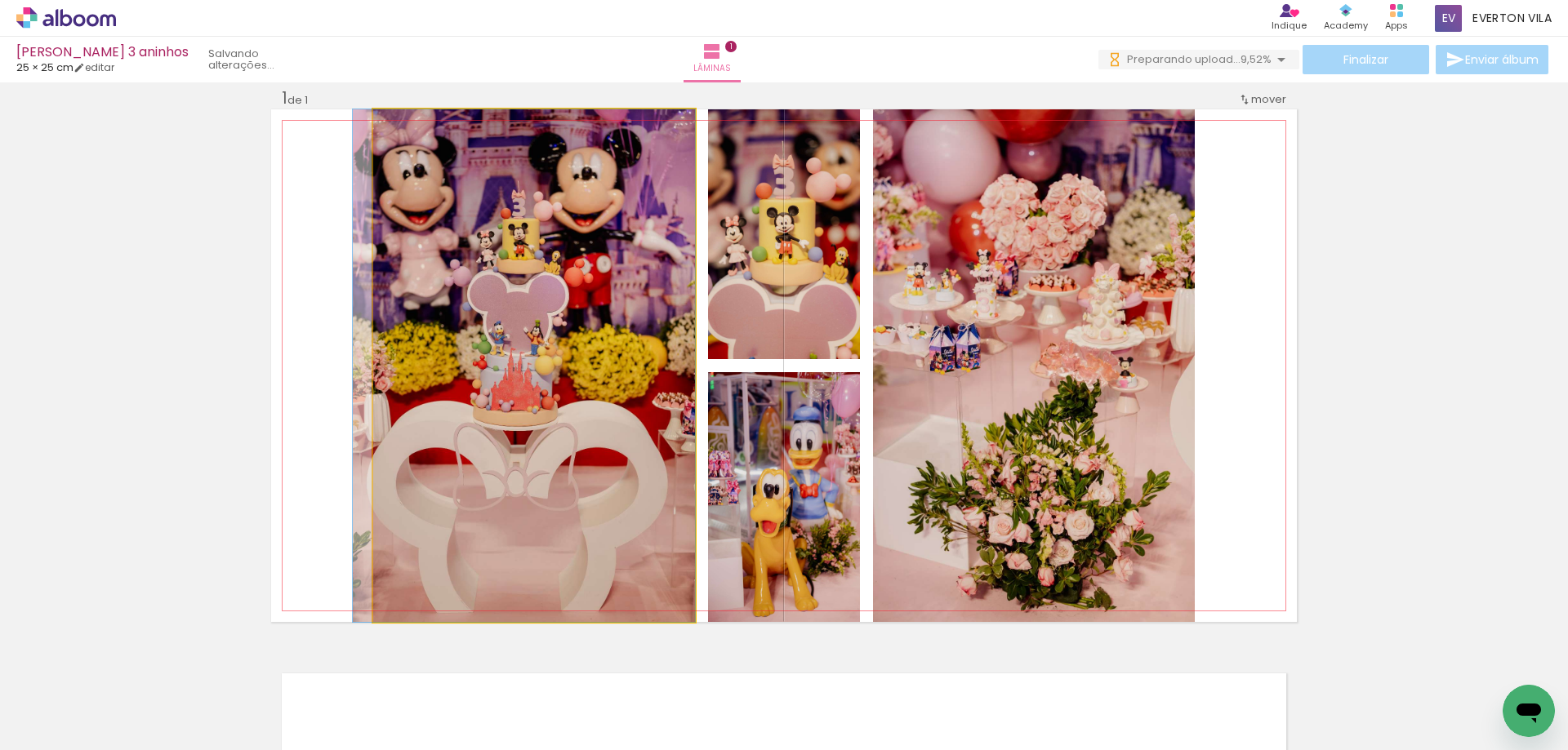
drag, startPoint x: 584, startPoint y: 294, endPoint x: 551, endPoint y: 293, distance: 33.0
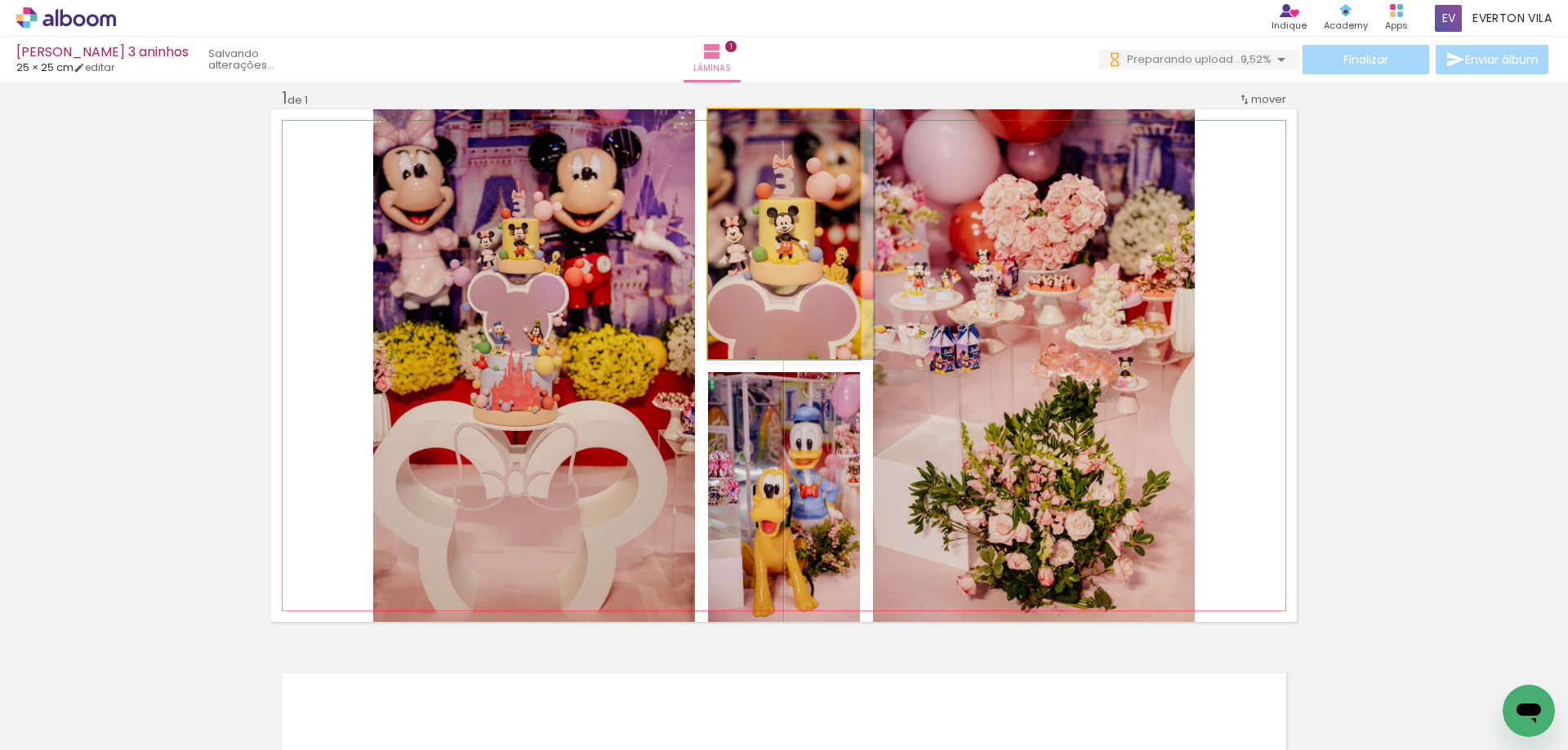
drag, startPoint x: 728, startPoint y: 277, endPoint x: 721, endPoint y: 279, distance: 7.3
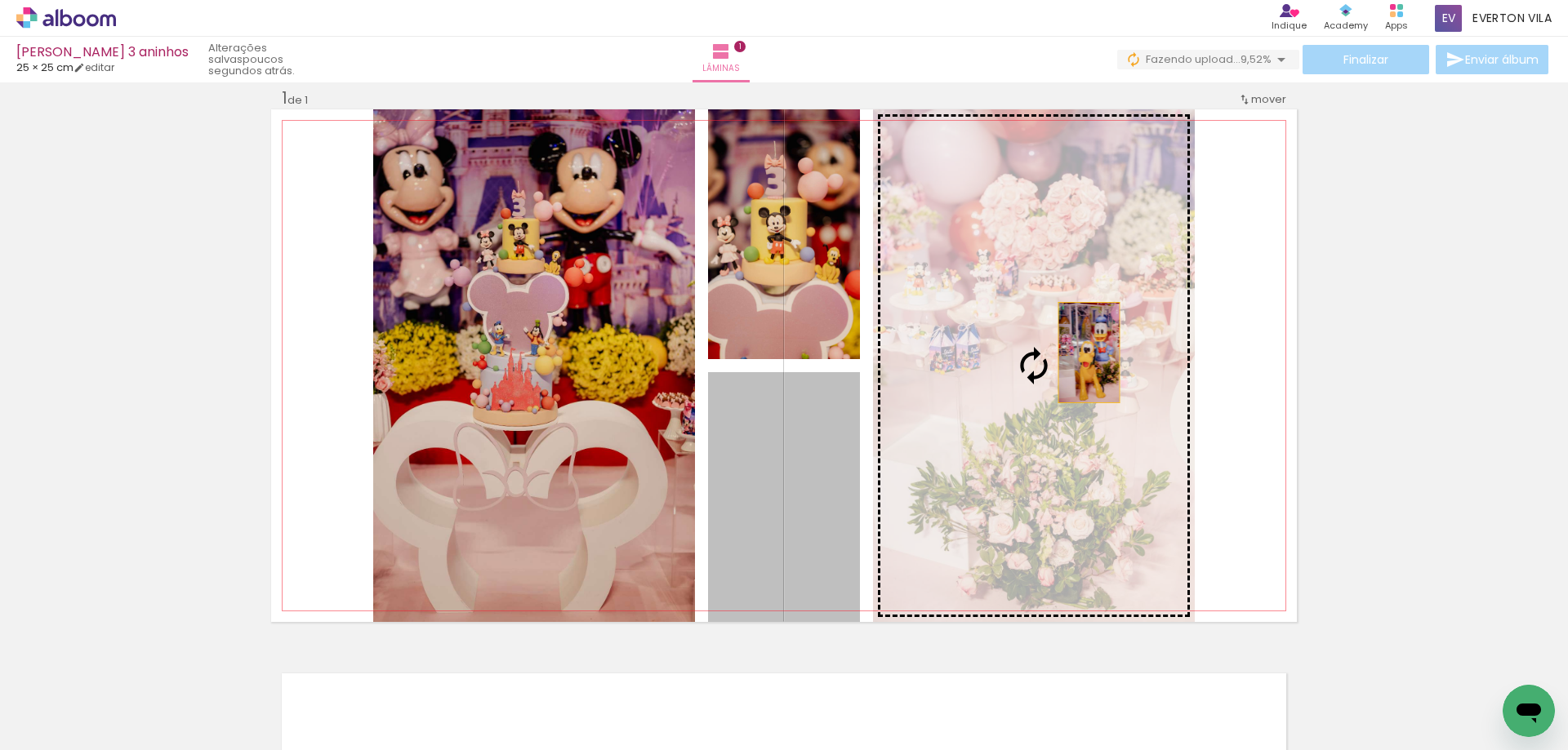
drag, startPoint x: 795, startPoint y: 448, endPoint x: 1082, endPoint y: 352, distance: 302.6
click at [0, 0] on slot at bounding box center [0, 0] width 0 height 0
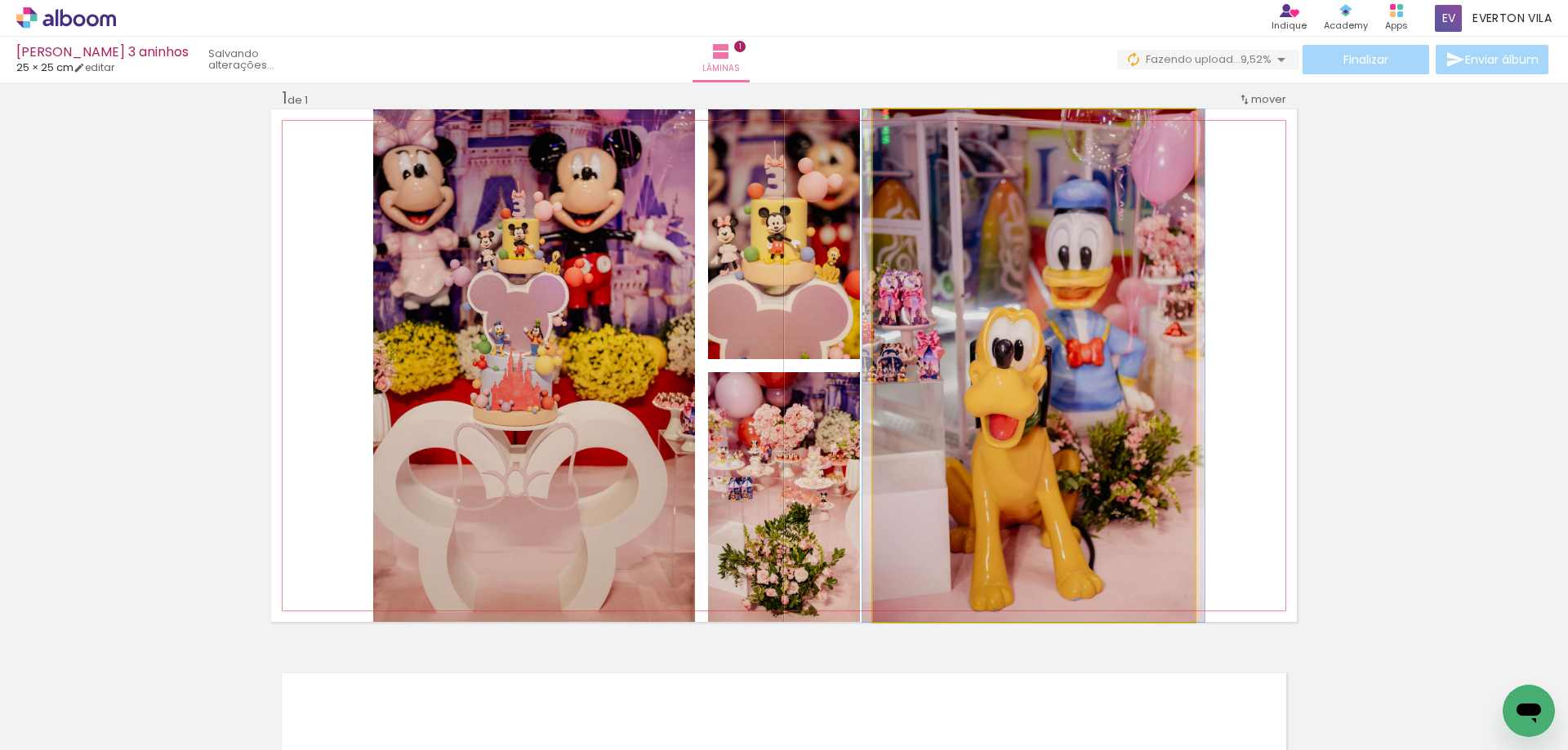
click at [1017, 340] on quentale-photo at bounding box center [1033, 366] width 322 height 513
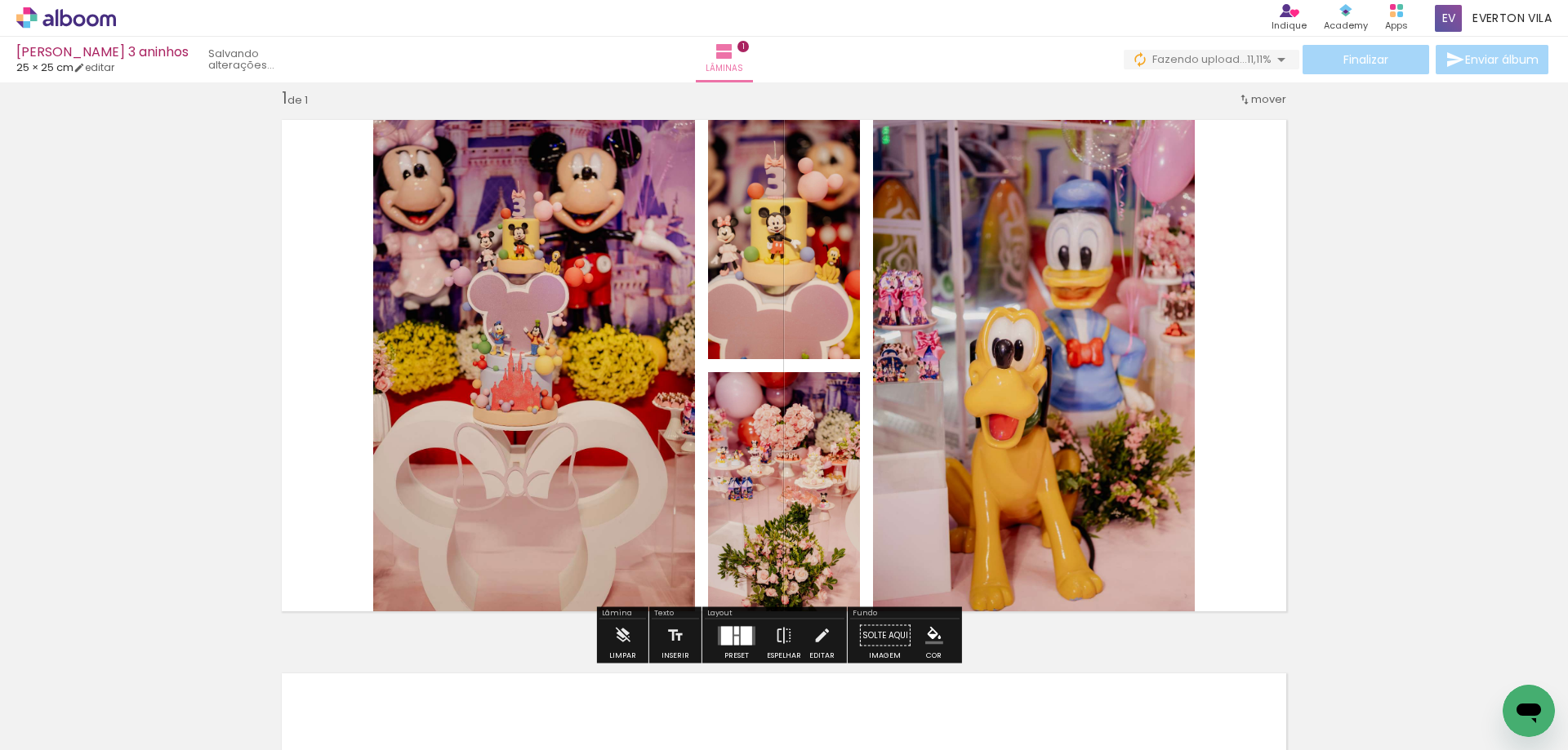
click at [1246, 329] on quentale-layouter at bounding box center [783, 366] width 1025 height 513
click at [1237, 104] on iron-icon at bounding box center [1244, 100] width 13 height 13
click at [1237, 105] on span "Posição atual:" at bounding box center [1208, 97] width 74 height 27
click at [723, 634] on div at bounding box center [726, 636] width 12 height 19
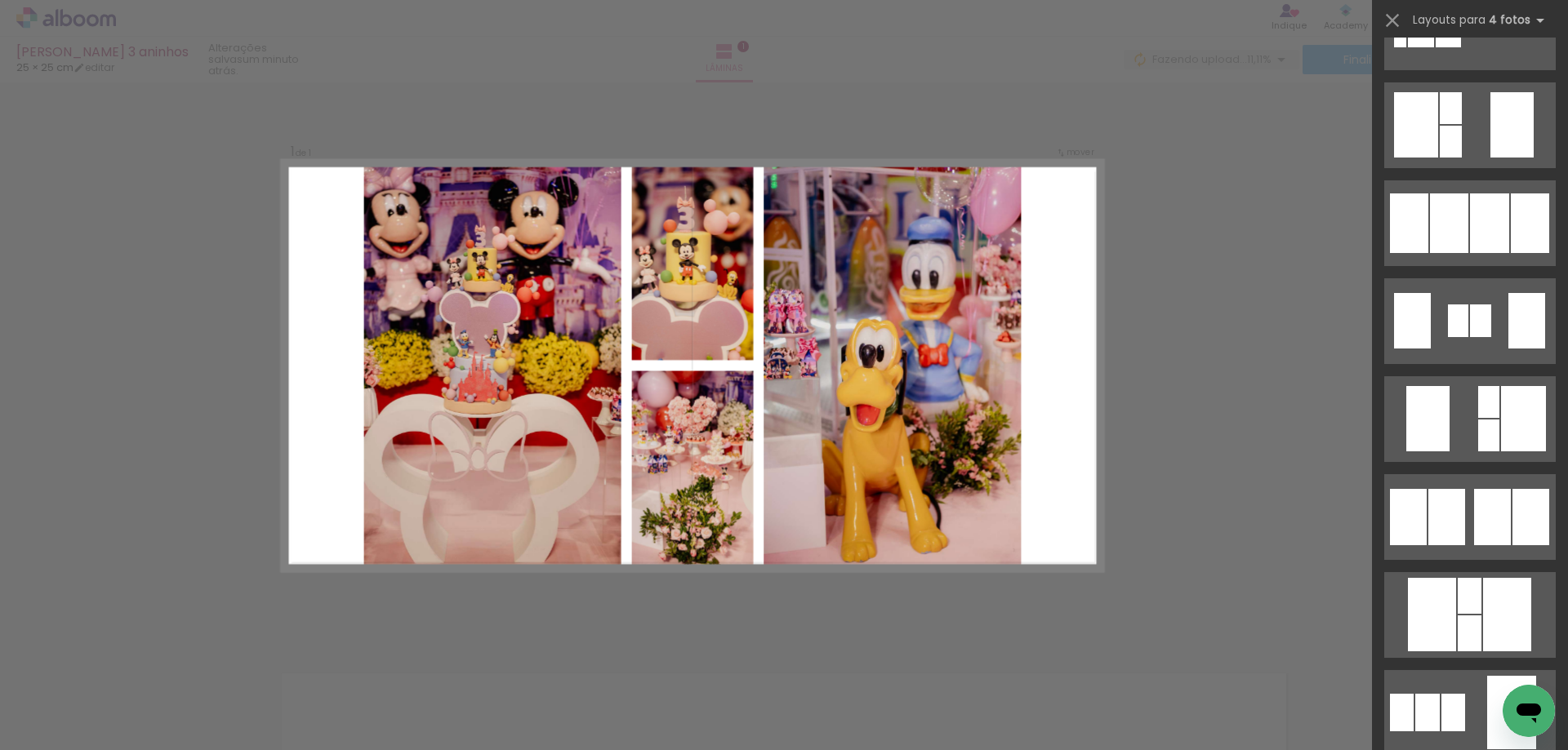
click at [1116, 542] on div "Confirmar Cancelar" at bounding box center [784, 635] width 1568 height 1146
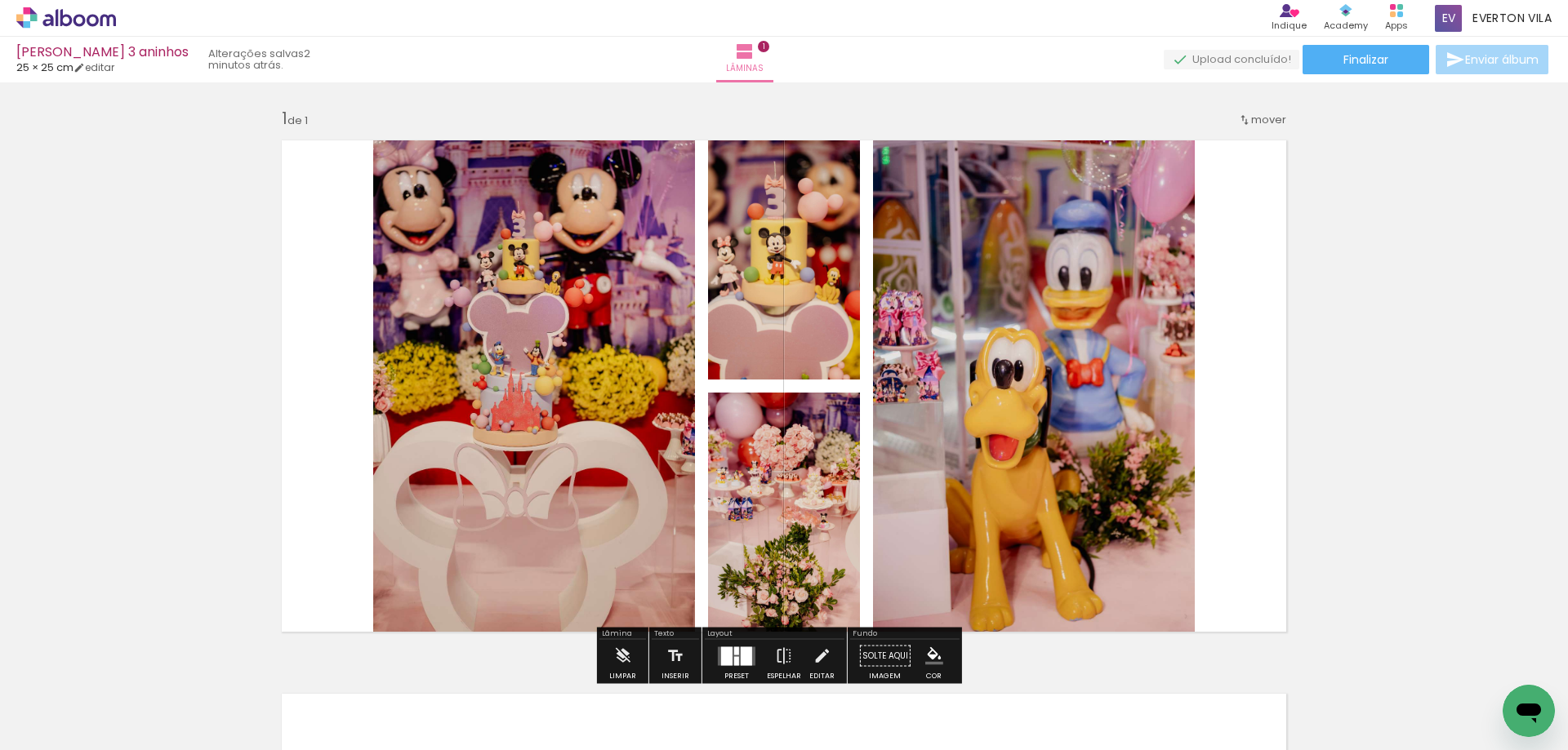
click at [0, 0] on slot "P&B" at bounding box center [0, 0] width 0 height 0
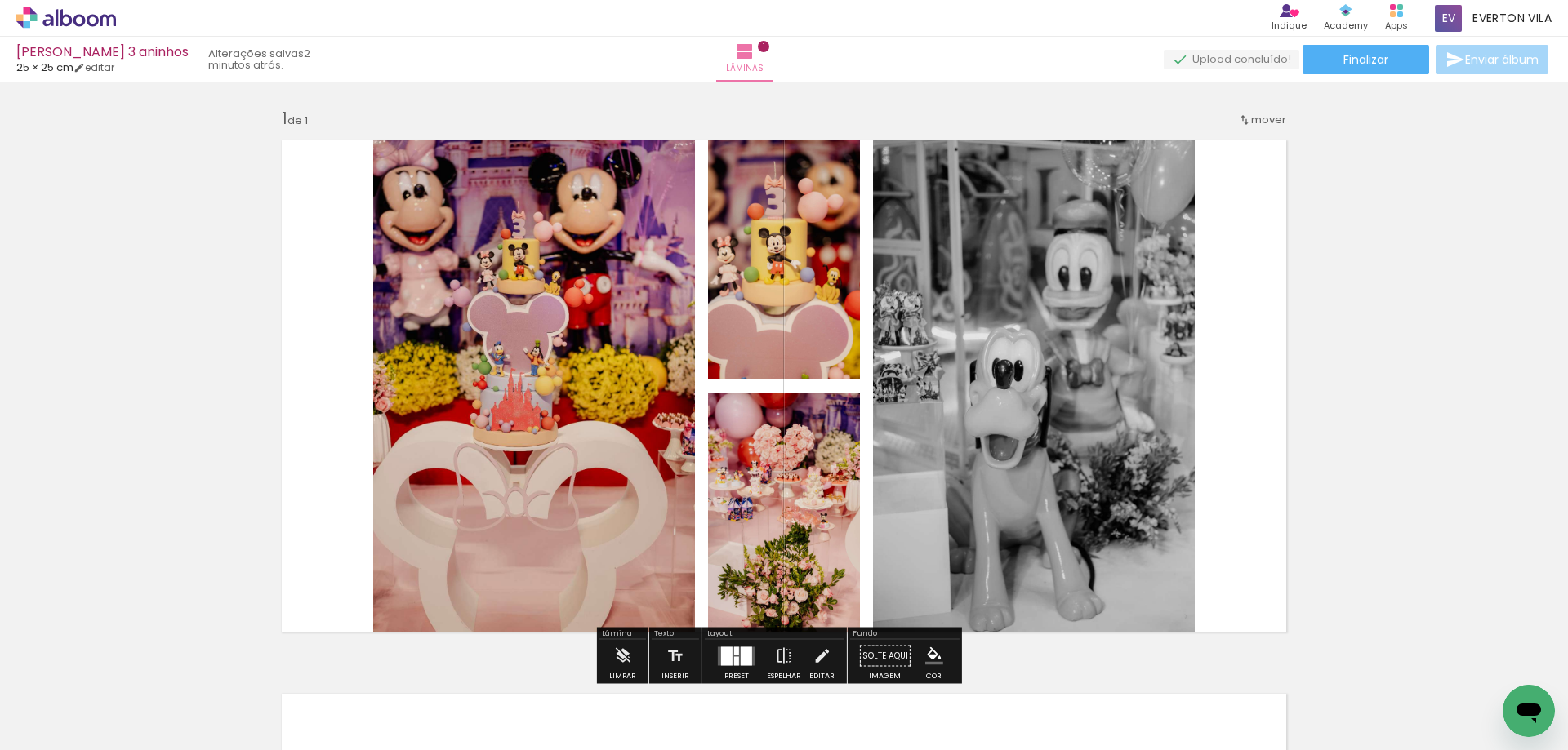
click at [0, 0] on slot "P&B" at bounding box center [0, 0] width 0 height 0
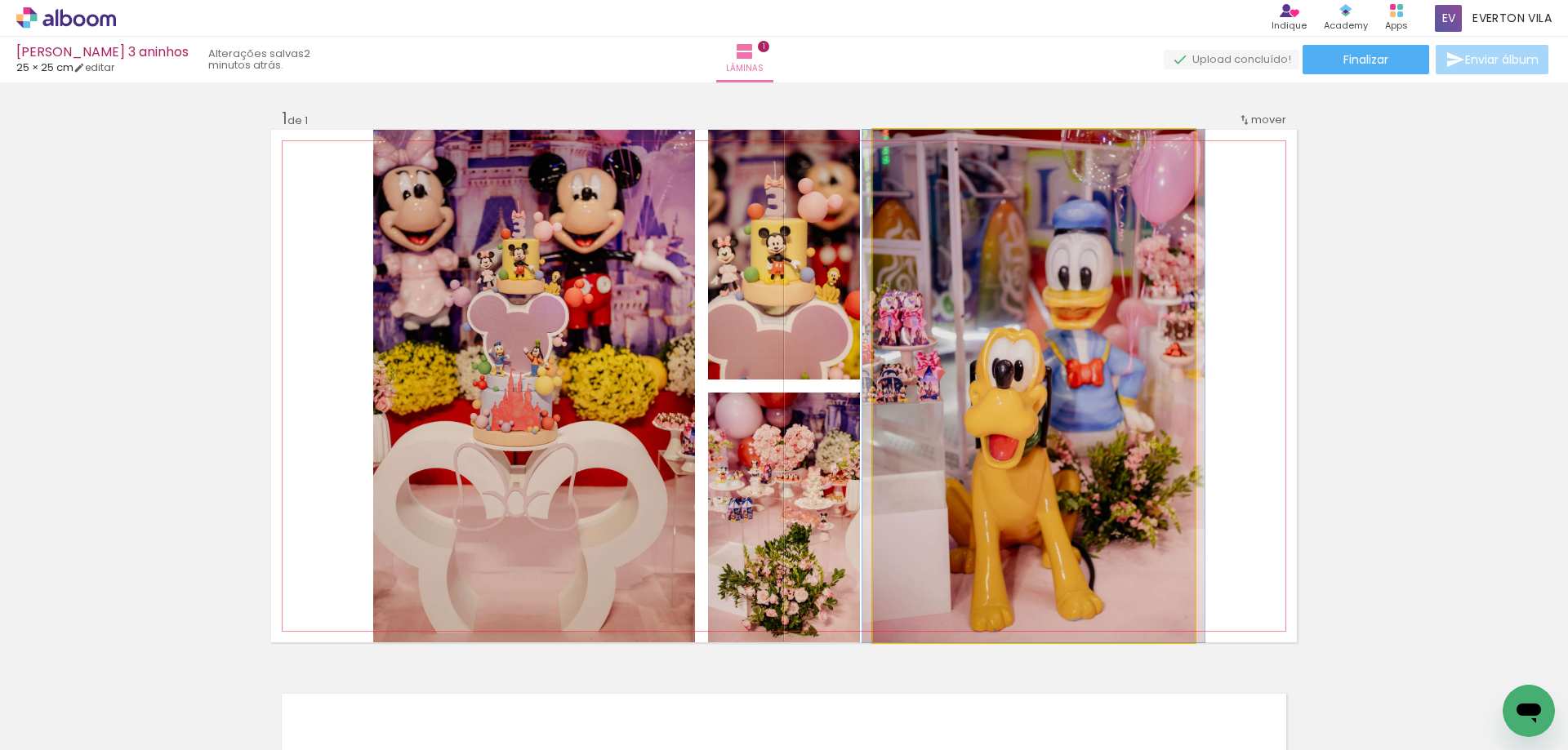
drag, startPoint x: 908, startPoint y: 147, endPoint x: 878, endPoint y: 156, distance: 31.3
type paper-slider "100"
click at [878, 156] on div at bounding box center [935, 146] width 113 height 24
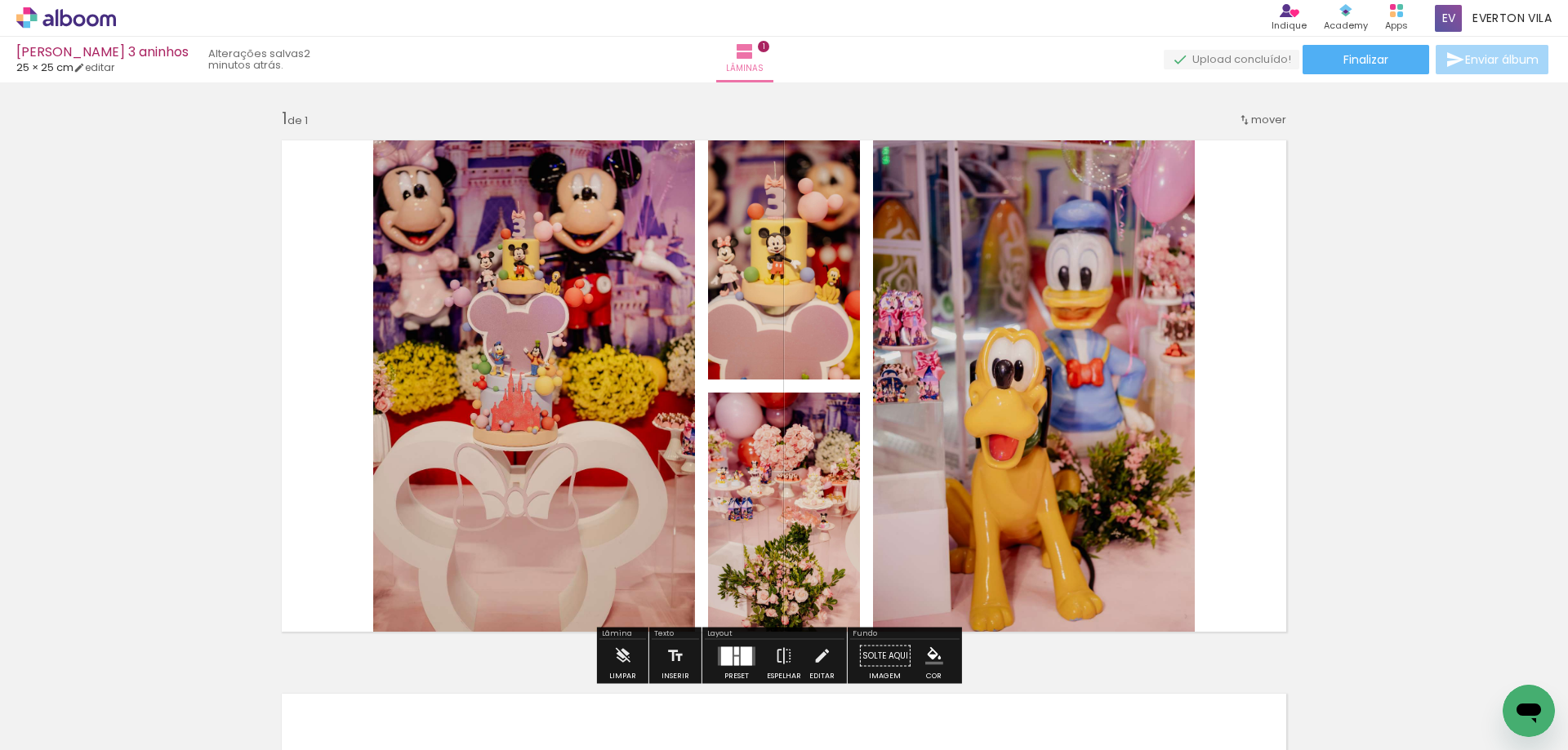
click at [588, 205] on quentale-photo at bounding box center [533, 386] width 322 height 513
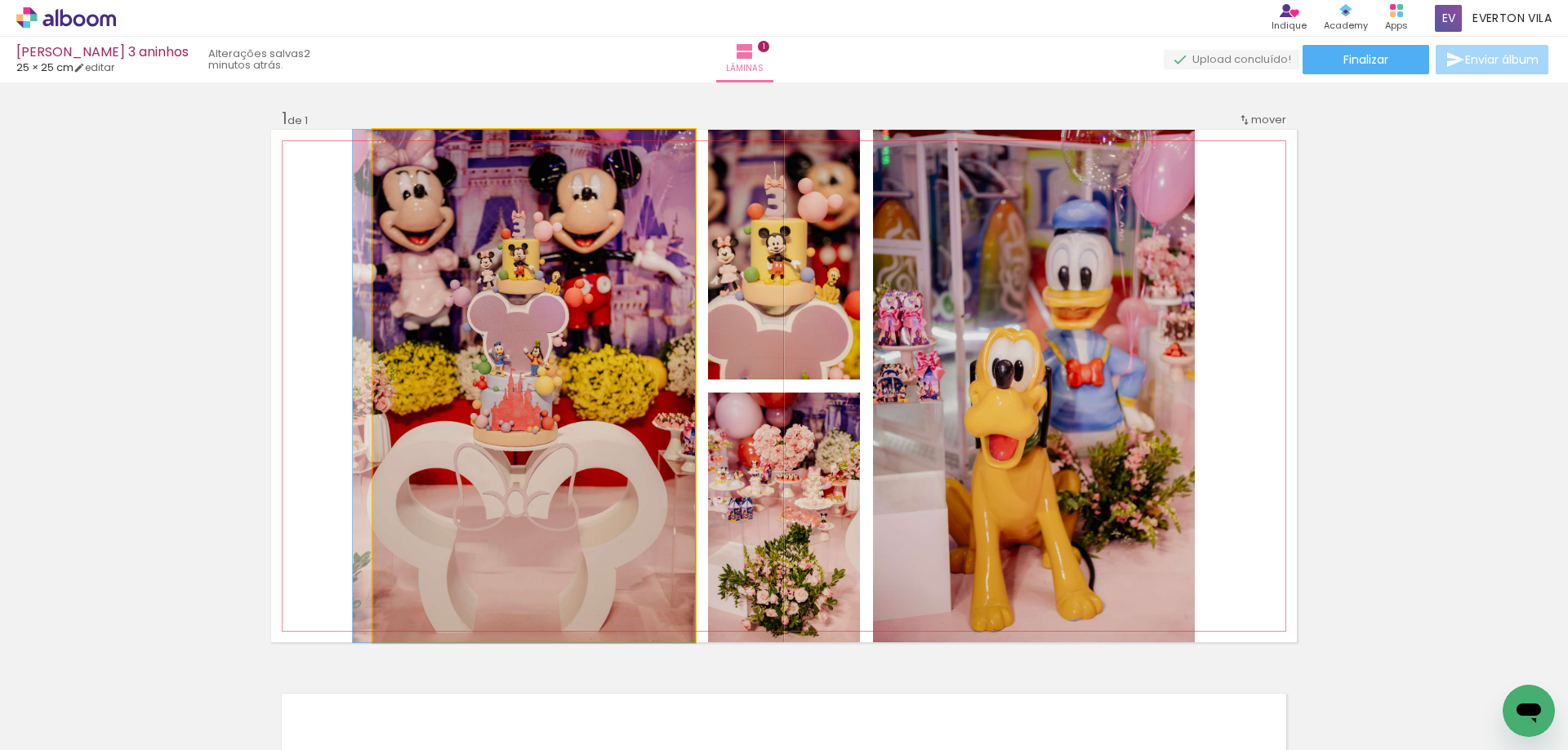
click at [588, 205] on quentale-photo at bounding box center [533, 386] width 322 height 513
drag, startPoint x: 402, startPoint y: 150, endPoint x: 382, endPoint y: 154, distance: 20.4
type paper-slider "100"
click at [382, 154] on div at bounding box center [434, 146] width 113 height 24
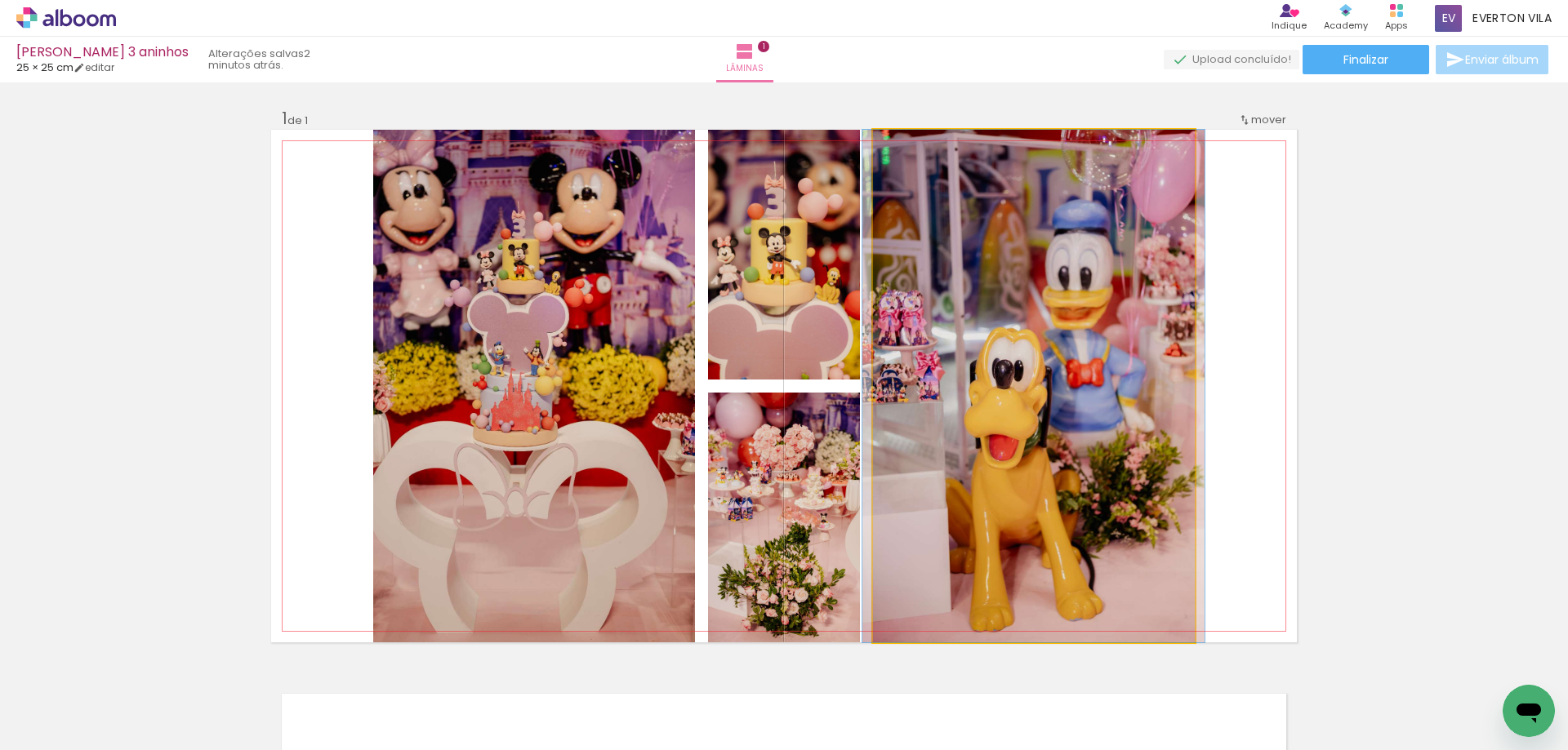
click at [1015, 225] on quentale-photo at bounding box center [1033, 386] width 322 height 513
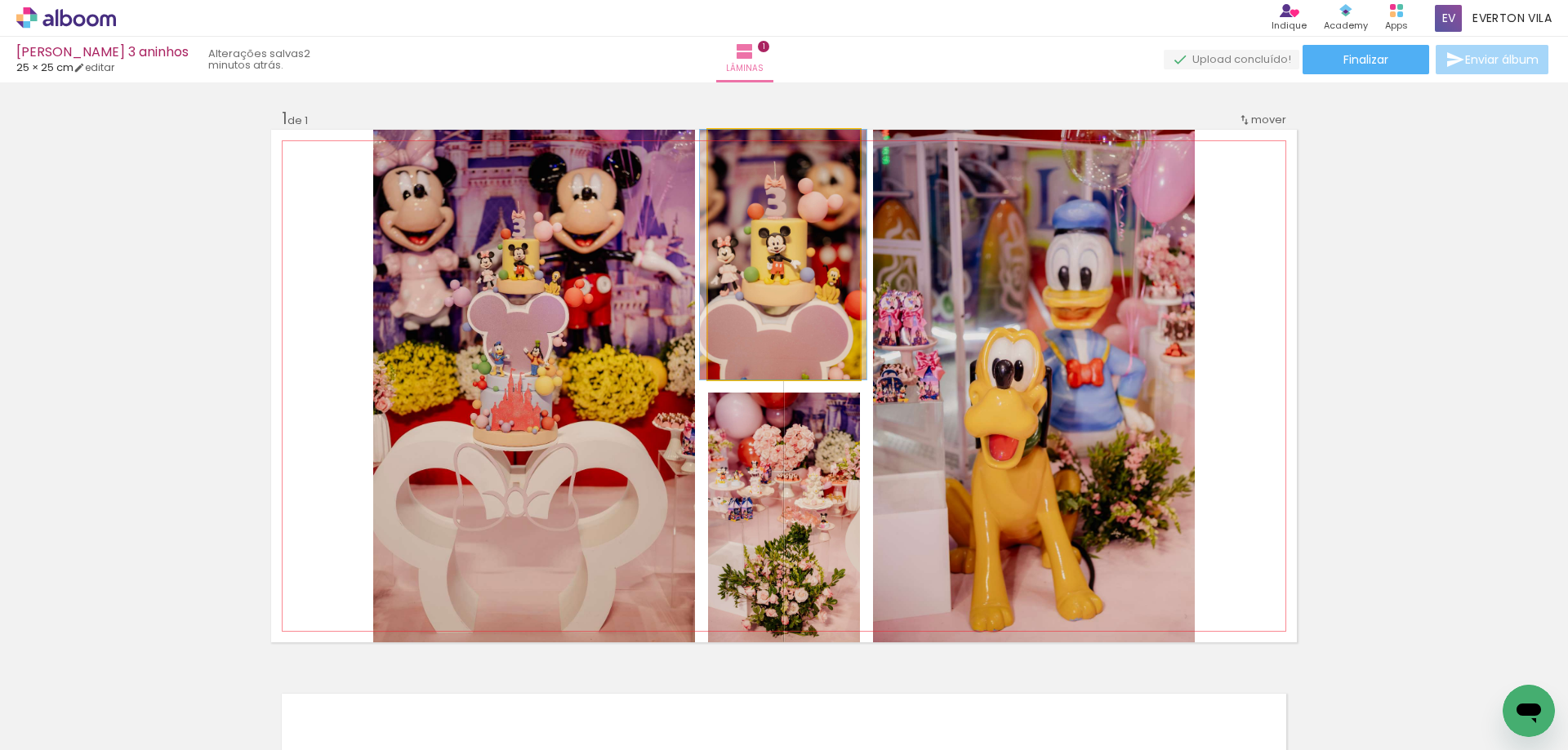
click at [782, 253] on quentale-photo at bounding box center [784, 254] width 152 height 250
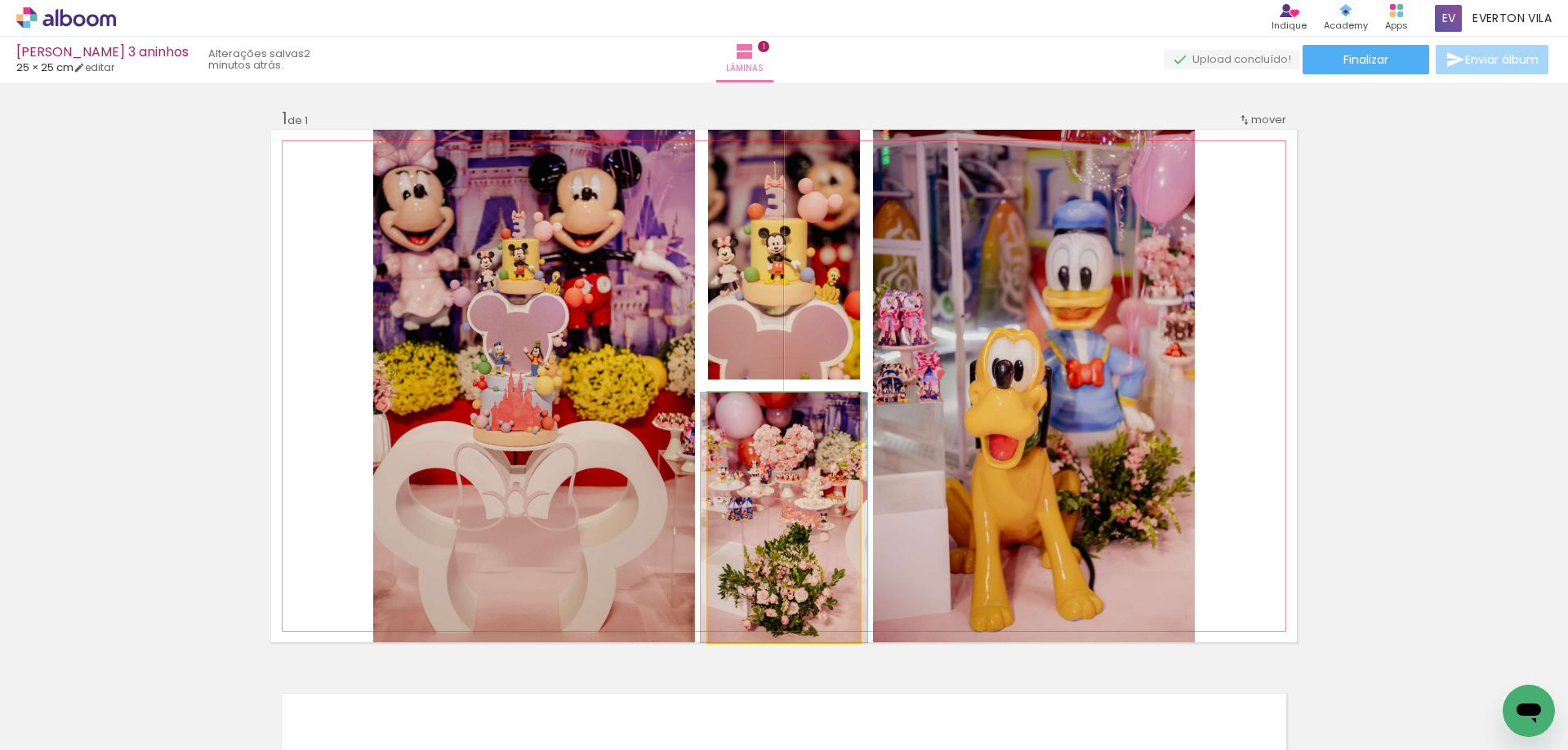
click at [785, 475] on quentale-photo at bounding box center [784, 518] width 152 height 250
